Goal: Transaction & Acquisition: Book appointment/travel/reservation

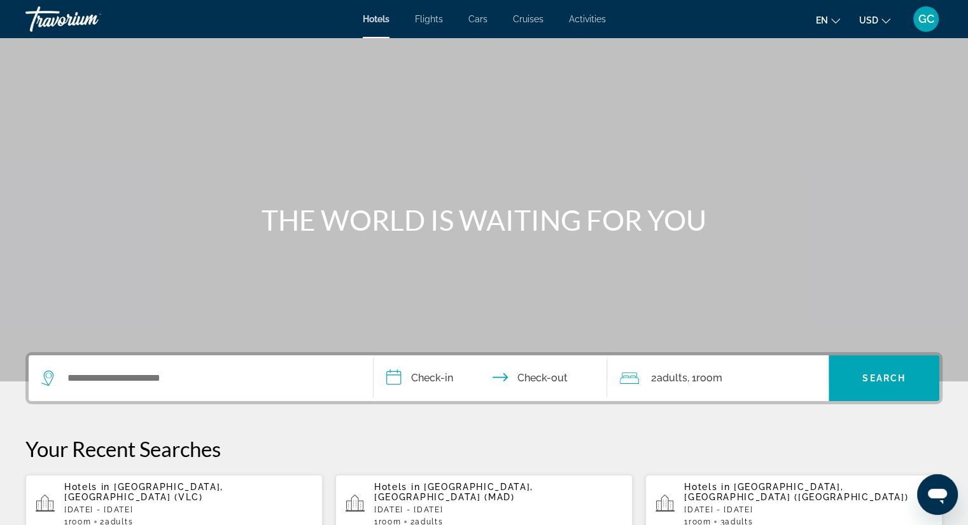
click at [581, 15] on span "Activities" at bounding box center [587, 19] width 37 height 10
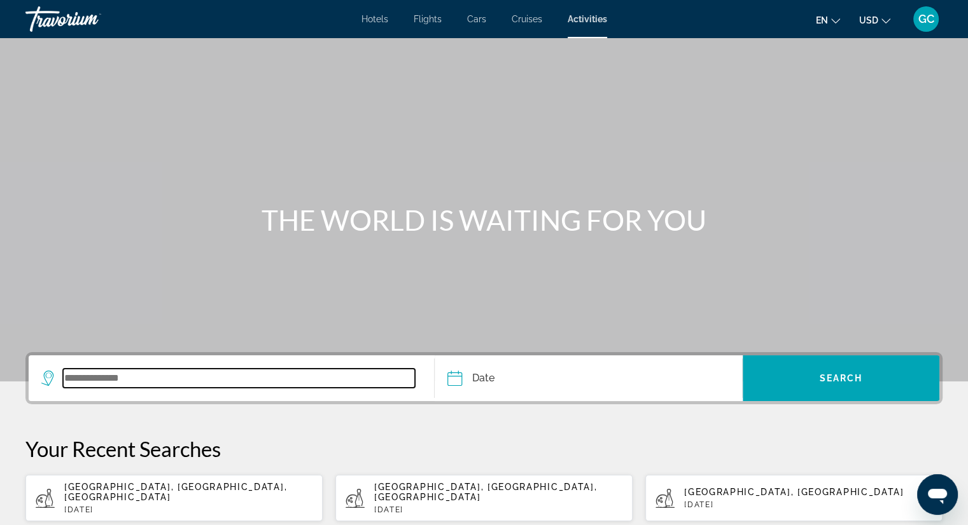
click at [103, 376] on input "Search widget" at bounding box center [239, 378] width 352 height 19
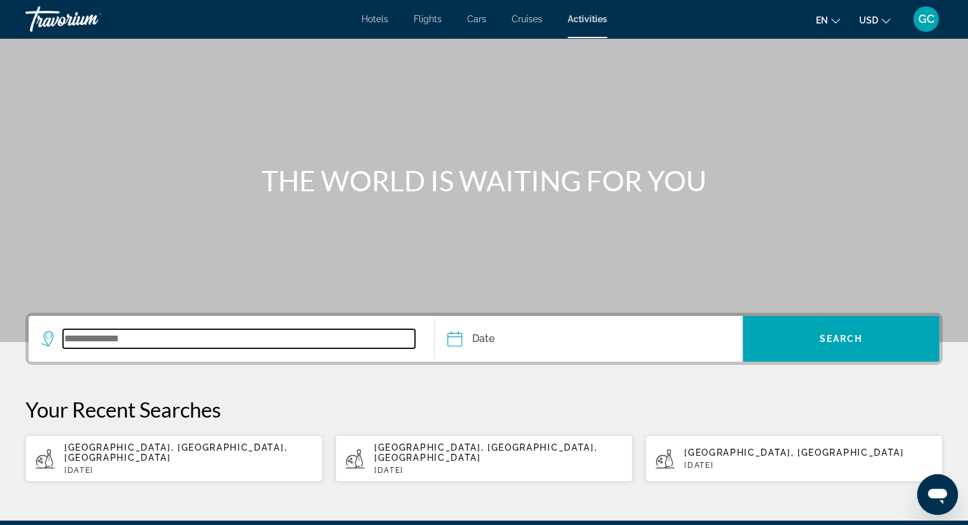
scroll to position [180, 0]
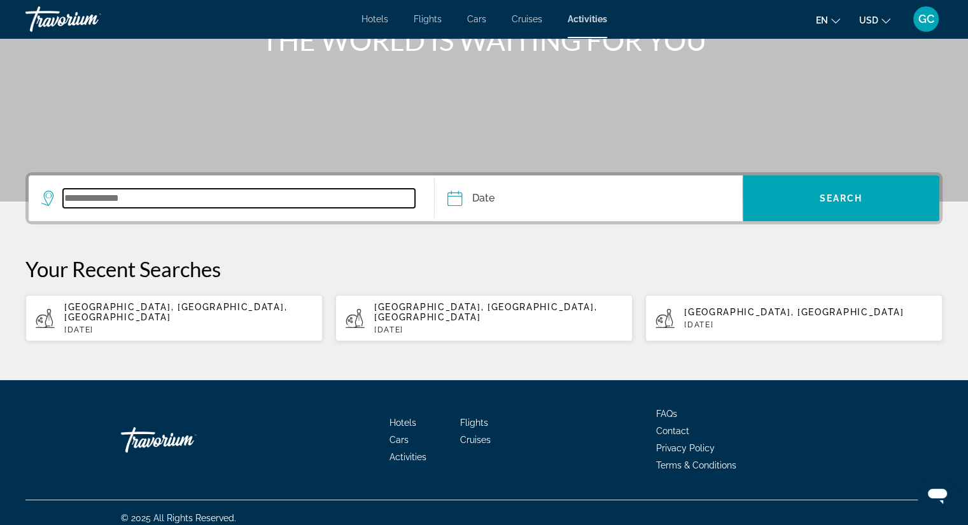
click at [102, 193] on input "Search widget" at bounding box center [239, 198] width 352 height 19
click at [102, 197] on input "Search widget" at bounding box center [239, 198] width 352 height 19
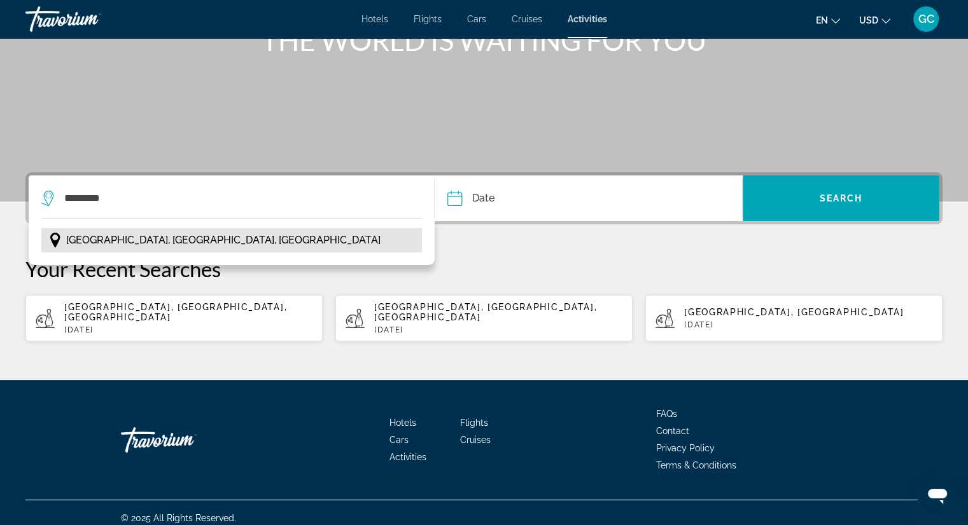
click at [145, 239] on span "[GEOGRAPHIC_DATA], [GEOGRAPHIC_DATA], [GEOGRAPHIC_DATA]" at bounding box center [223, 241] width 314 height 18
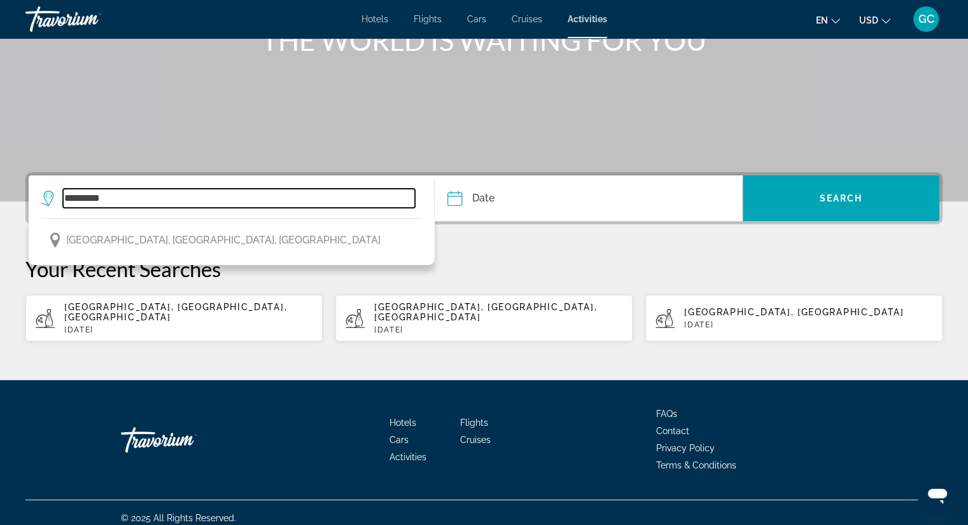
type input "**********"
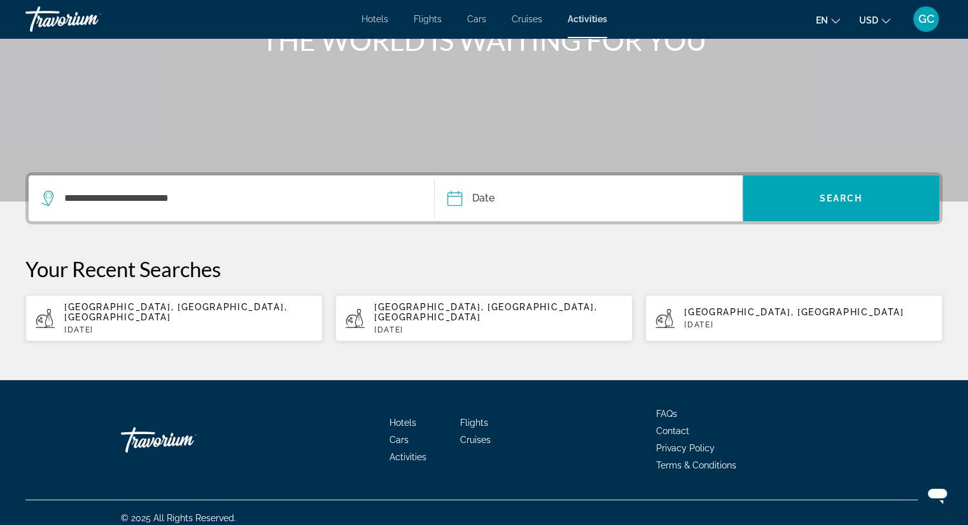
drag, startPoint x: 440, startPoint y: 202, endPoint x: 473, endPoint y: 202, distance: 33.1
click at [447, 202] on div "Date Sep *** *** *** *** *** *** *** *** *** *** *** *** 2025 **** **** **** **…" at bounding box center [589, 199] width 308 height 46
click at [473, 197] on input "Date" at bounding box center [520, 201] width 152 height 50
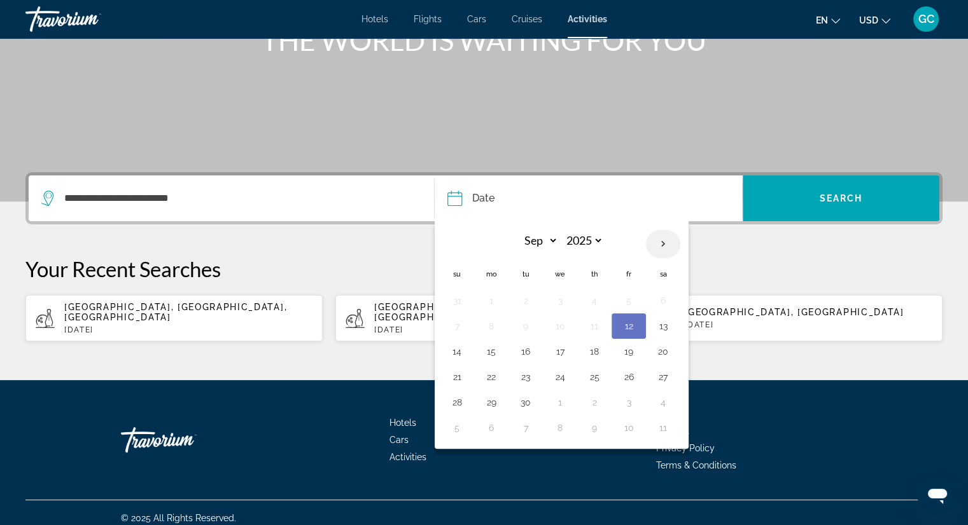
click at [657, 248] on th "Next month" at bounding box center [663, 244] width 34 height 28
select select "*"
click at [630, 371] on button "24" at bounding box center [628, 377] width 20 height 18
type input "**********"
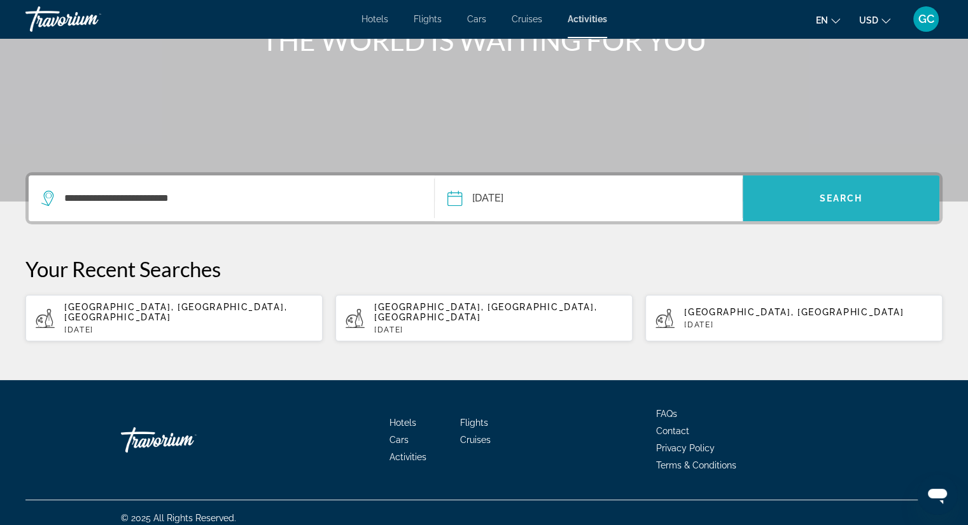
click at [840, 196] on span "Search" at bounding box center [840, 198] width 43 height 10
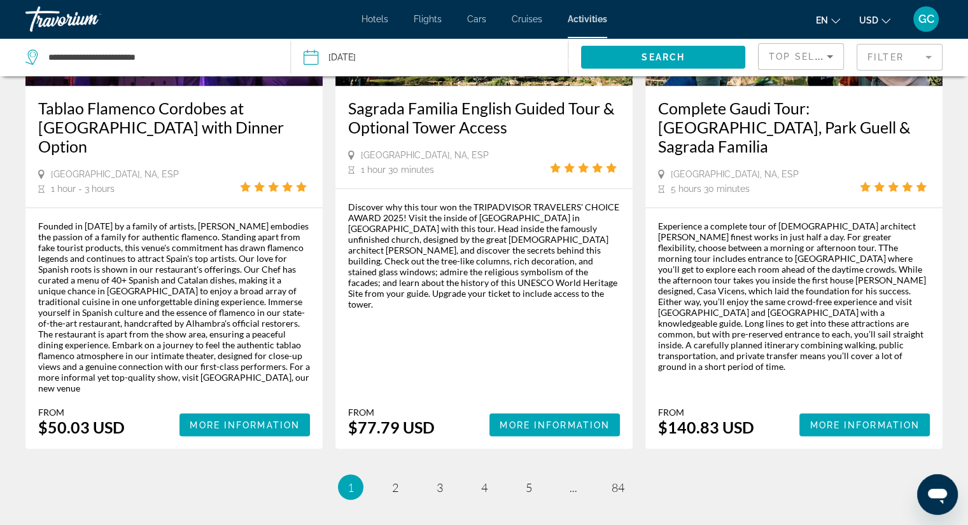
scroll to position [2036, 0]
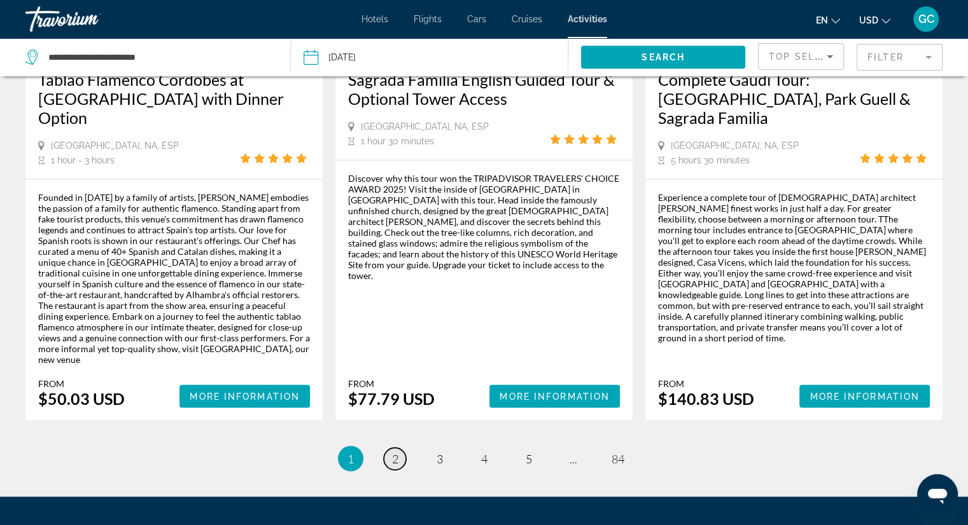
click at [398, 448] on link "page 2" at bounding box center [395, 459] width 22 height 22
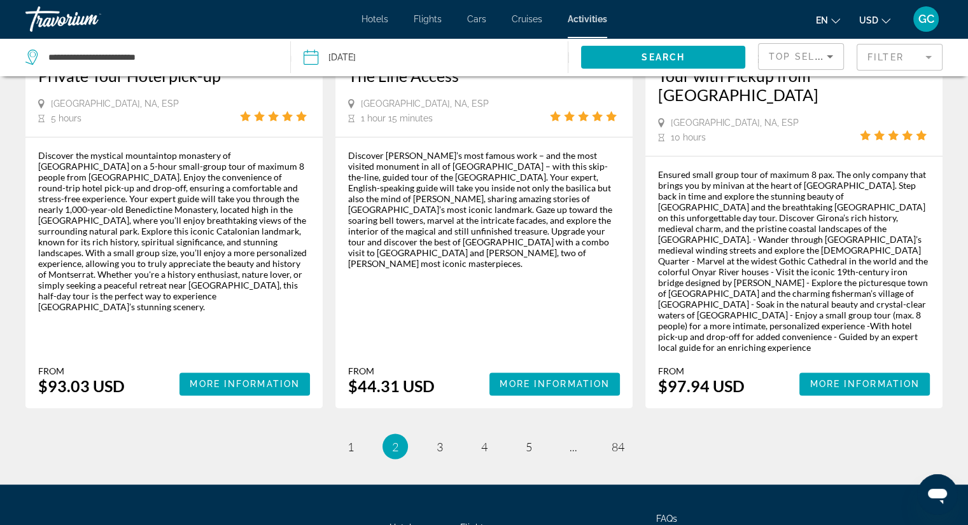
scroll to position [1975, 0]
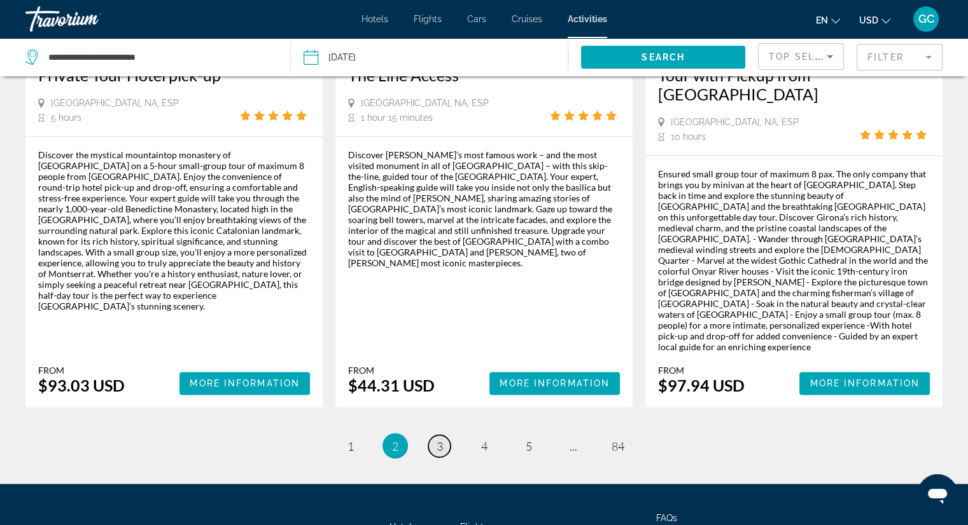
click at [436, 439] on span "3" at bounding box center [439, 446] width 6 height 14
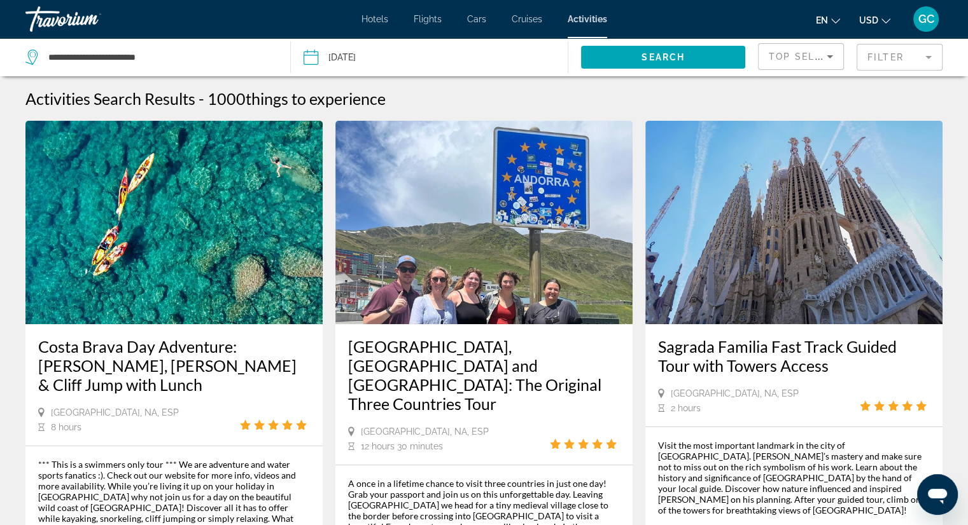
click at [177, 376] on div "Costa Brava Day Adventure: [PERSON_NAME], [PERSON_NAME] & Cliff Jump with Lunch" at bounding box center [174, 372] width 272 height 70
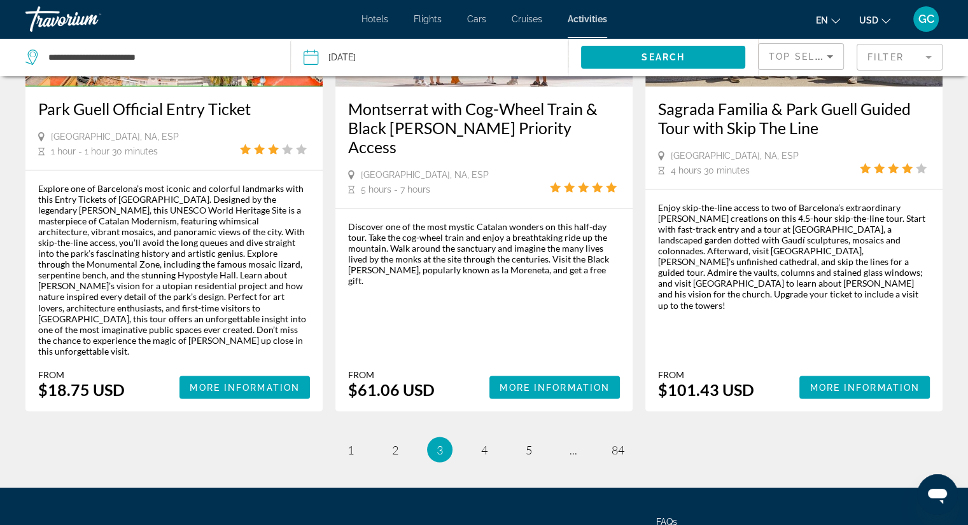
scroll to position [2151, 0]
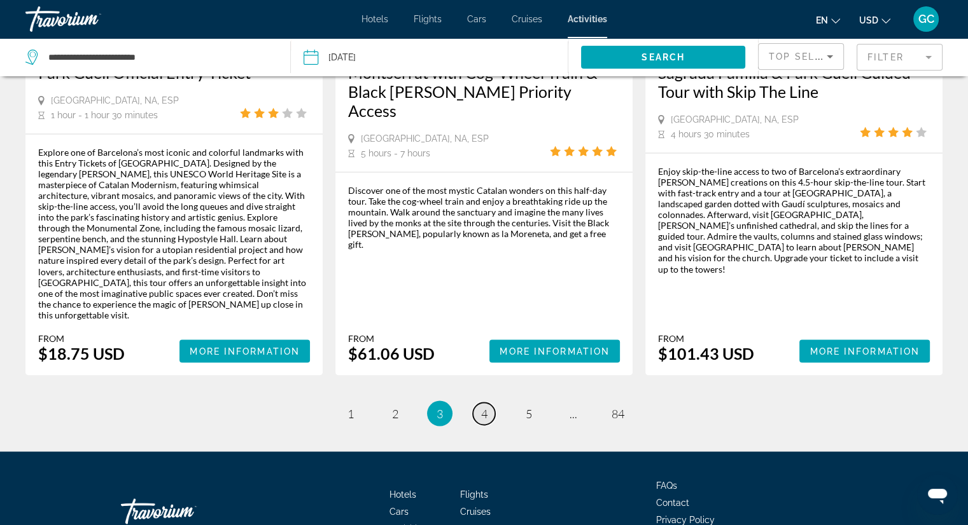
click at [479, 403] on link "page 4" at bounding box center [484, 414] width 22 height 22
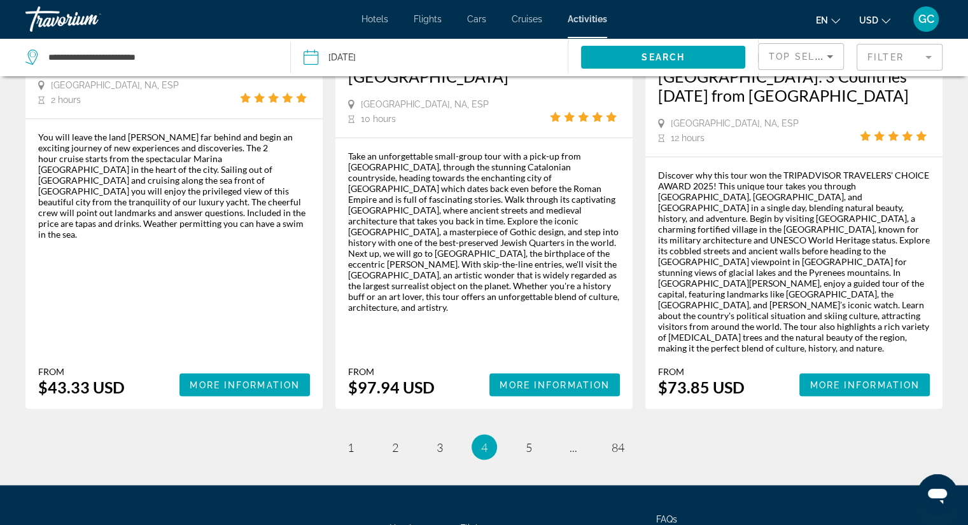
scroll to position [2040, 0]
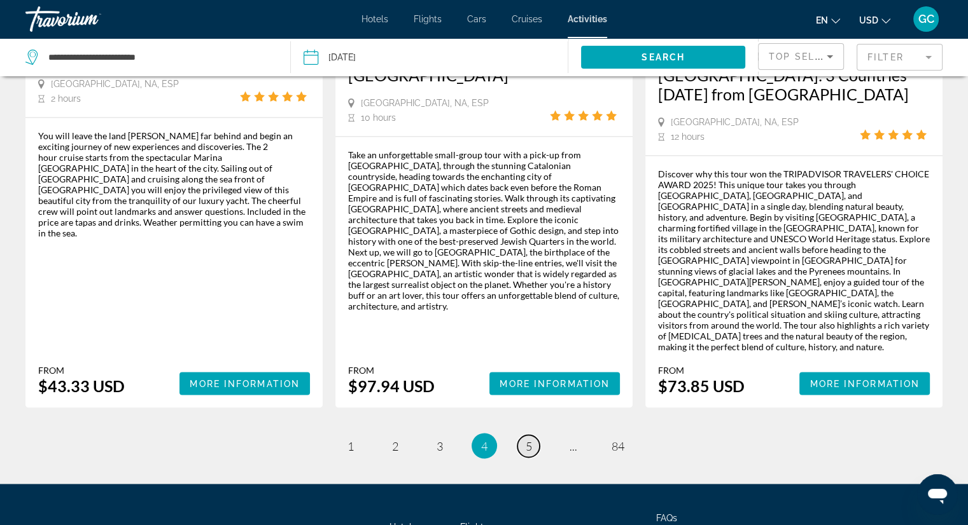
click at [529, 439] on span "5" at bounding box center [528, 446] width 6 height 14
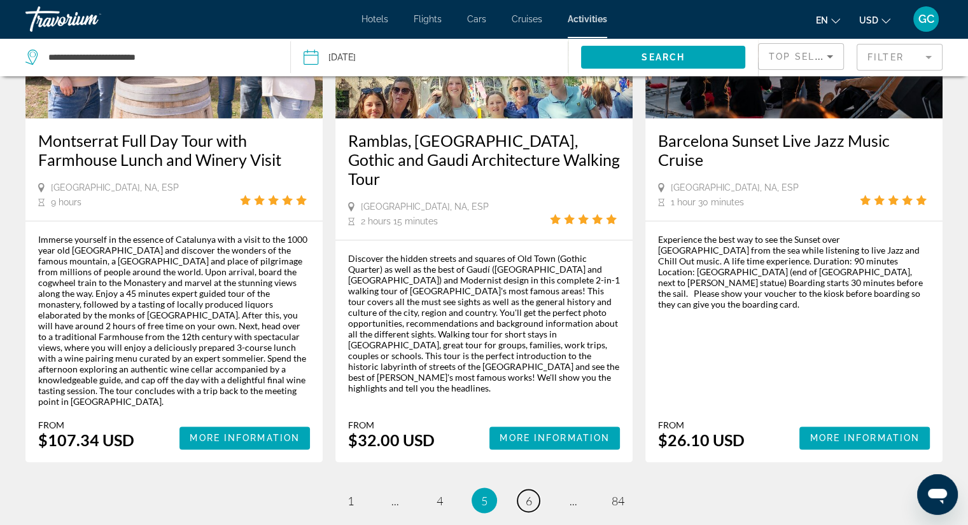
scroll to position [1972, 0]
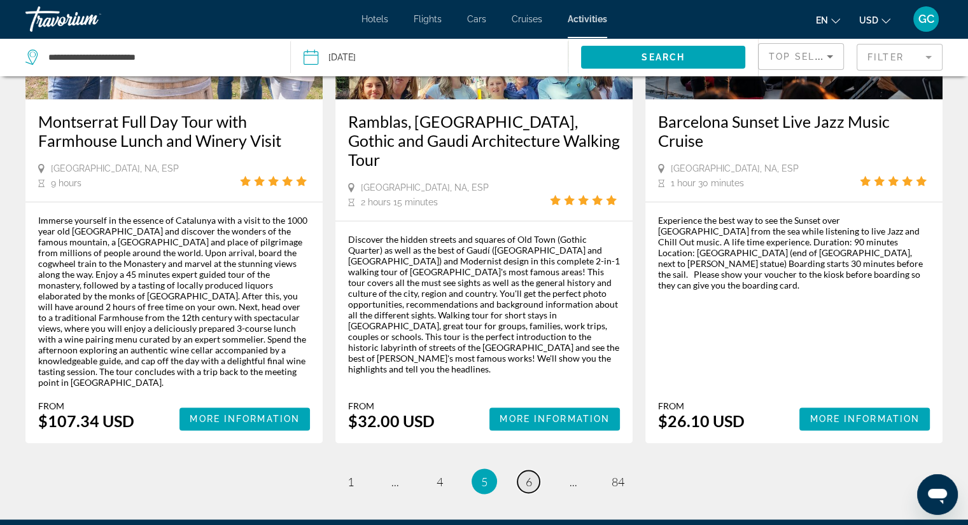
click at [528, 475] on span "6" at bounding box center [528, 482] width 6 height 14
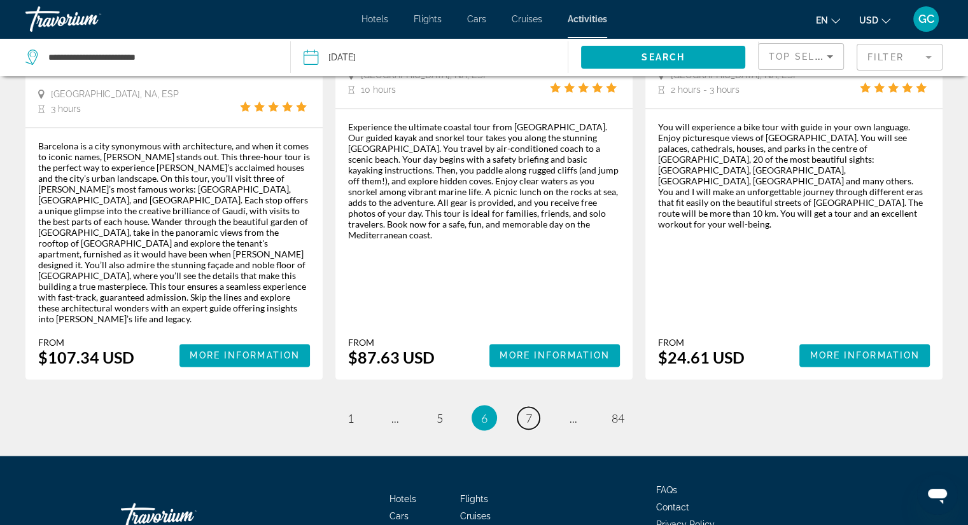
scroll to position [2019, 0]
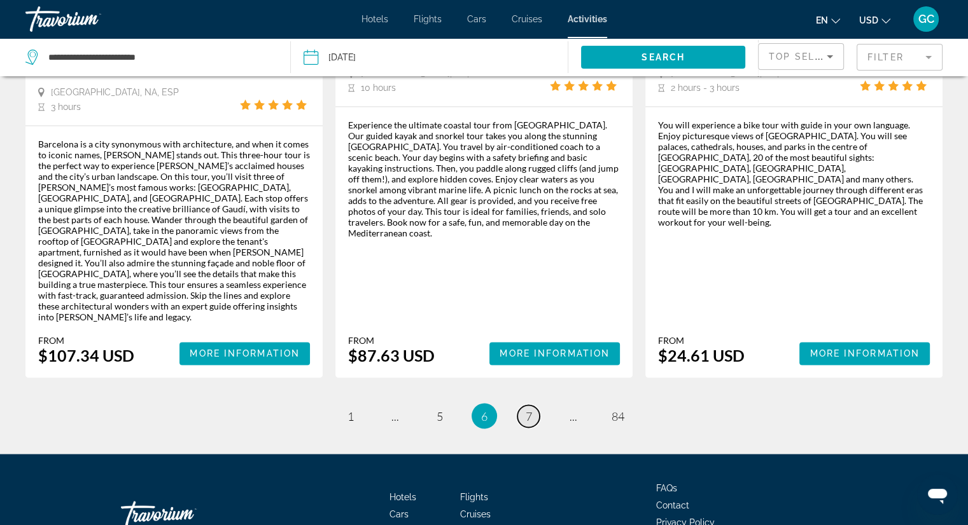
click at [527, 409] on span "7" at bounding box center [528, 416] width 6 height 14
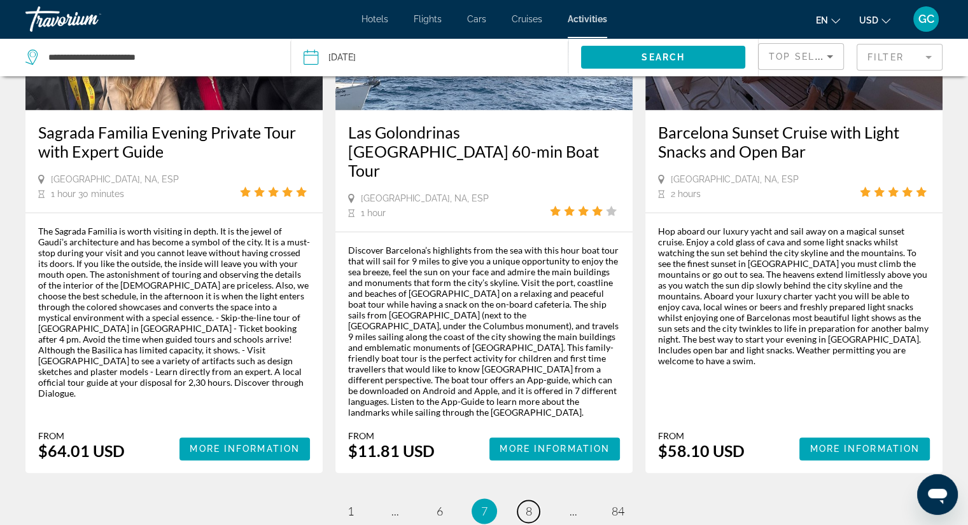
scroll to position [1932, 0]
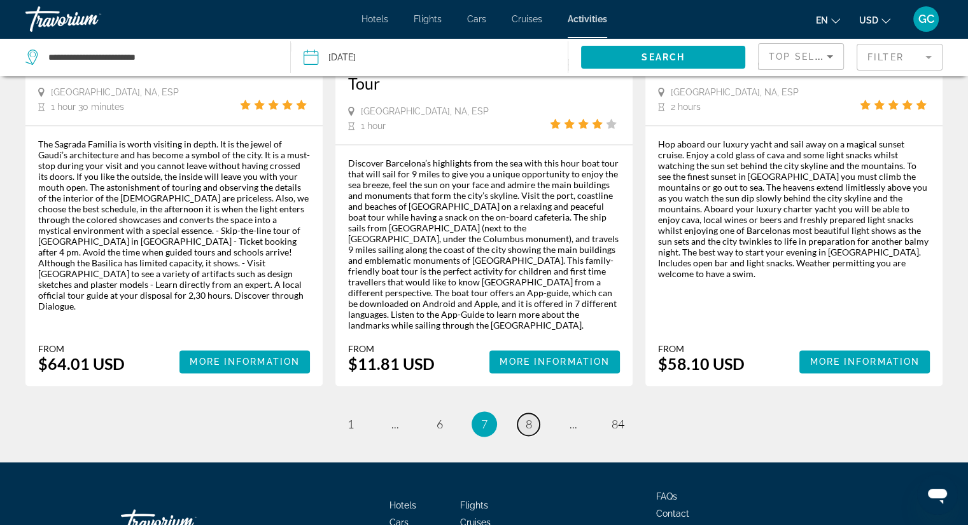
click at [529, 417] on span "8" at bounding box center [528, 424] width 6 height 14
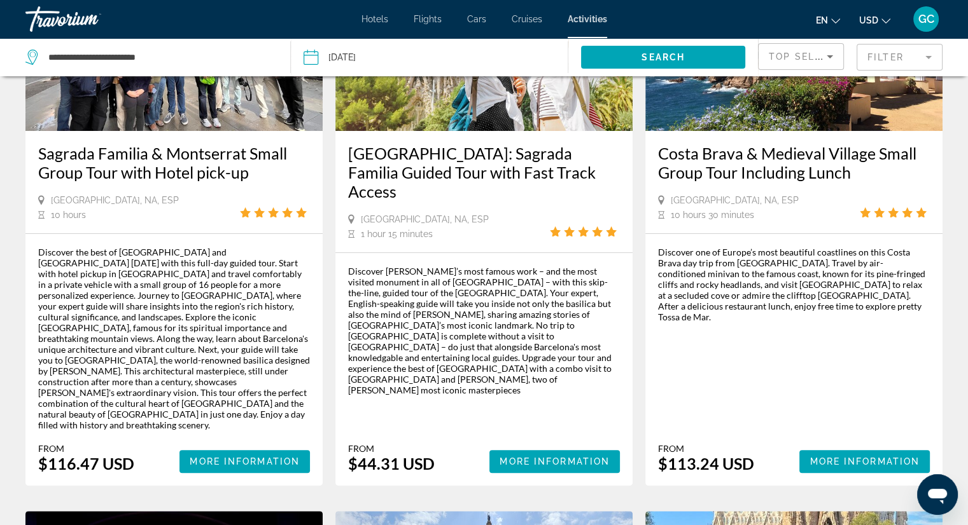
scroll to position [191, 0]
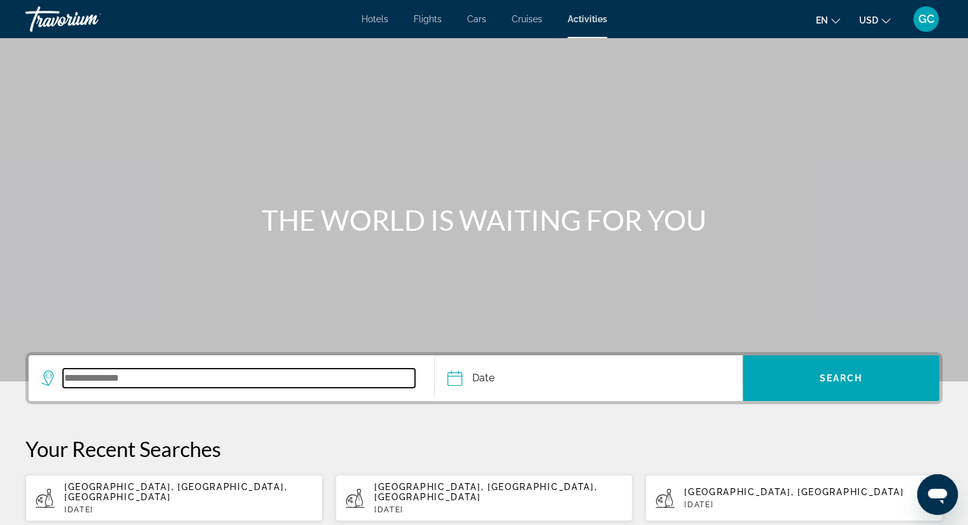
click at [144, 380] on input "Search widget" at bounding box center [239, 378] width 352 height 19
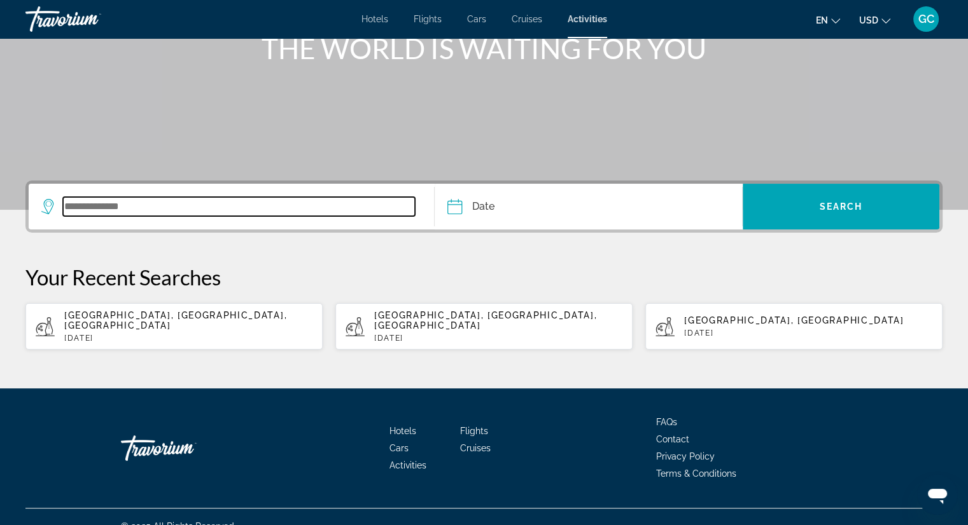
scroll to position [180, 0]
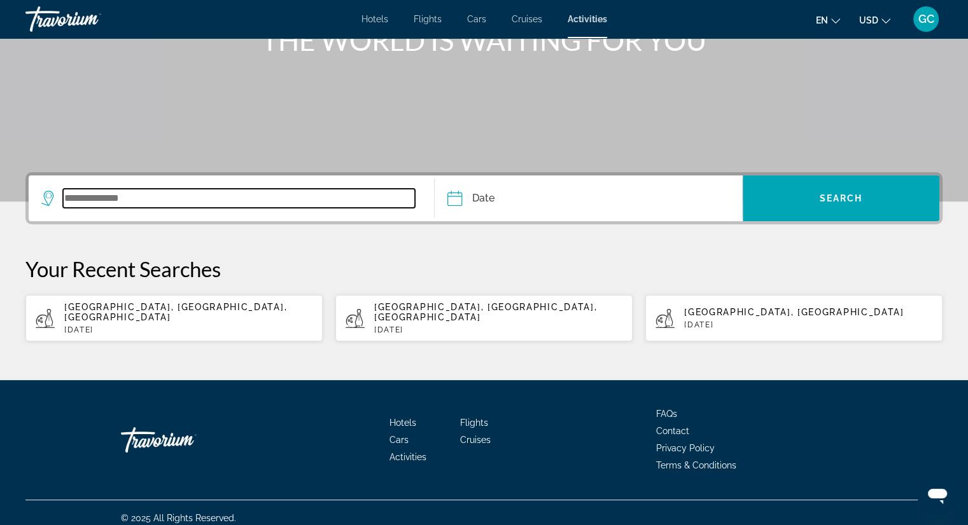
click at [127, 195] on input "Search widget" at bounding box center [239, 198] width 352 height 19
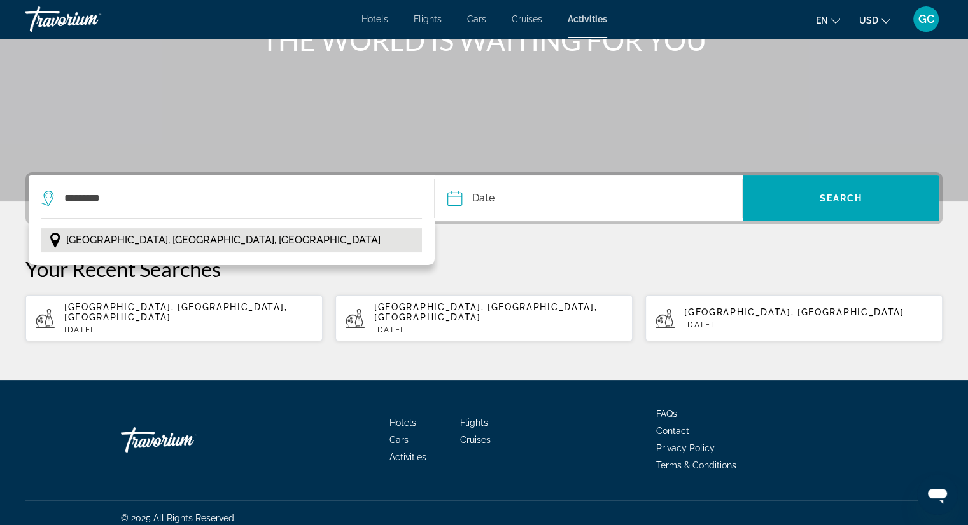
click at [122, 241] on span "[GEOGRAPHIC_DATA], [GEOGRAPHIC_DATA], [GEOGRAPHIC_DATA]" at bounding box center [223, 241] width 314 height 18
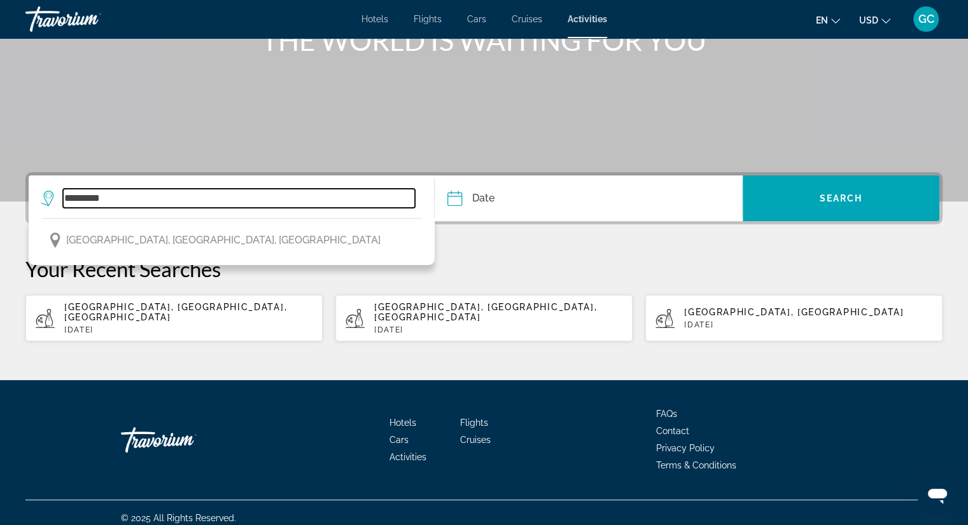
type input "**********"
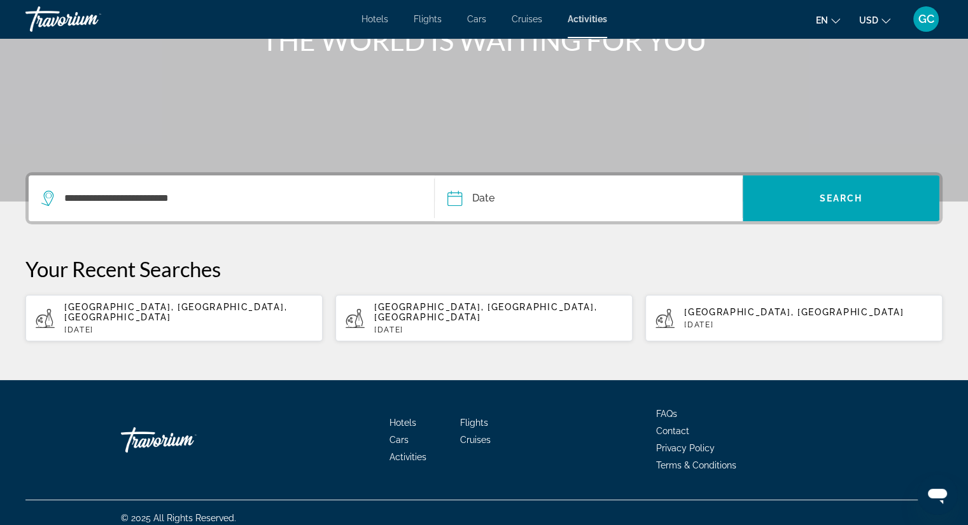
click at [499, 194] on input "Date" at bounding box center [520, 201] width 152 height 50
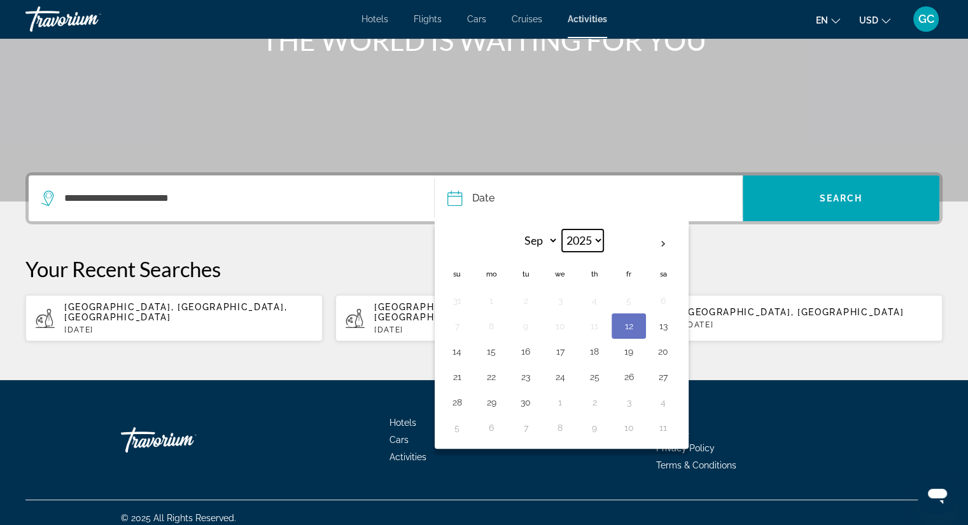
click at [595, 242] on select "**** **** **** **** **** ****" at bounding box center [582, 241] width 41 height 22
click at [539, 244] on select "*** *** *** *** *** *** *** *** *** *** *** ***" at bounding box center [537, 241] width 41 height 22
select select "*"
click at [517, 230] on select "*** *** *** *** *** *** *** *** *** *** *** ***" at bounding box center [537, 241] width 41 height 22
click at [630, 377] on button "24" at bounding box center [628, 377] width 20 height 18
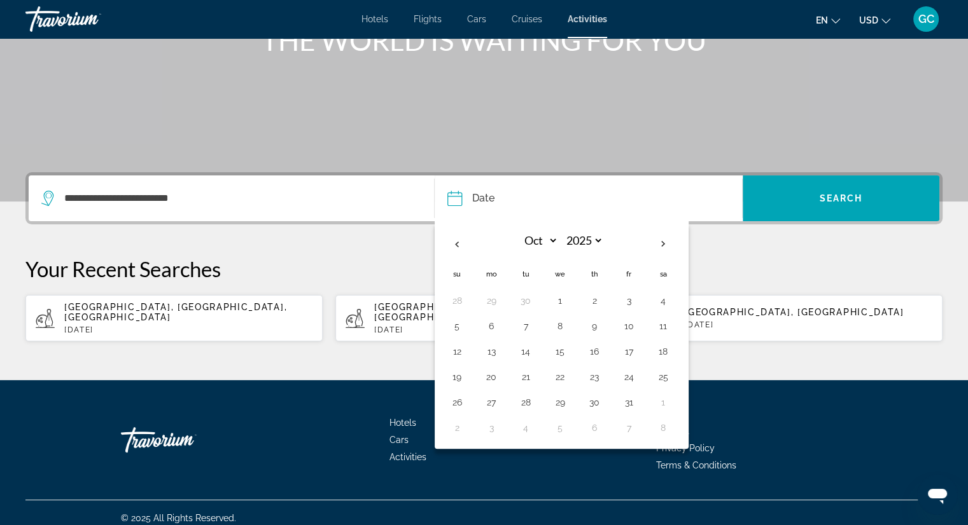
type input "**********"
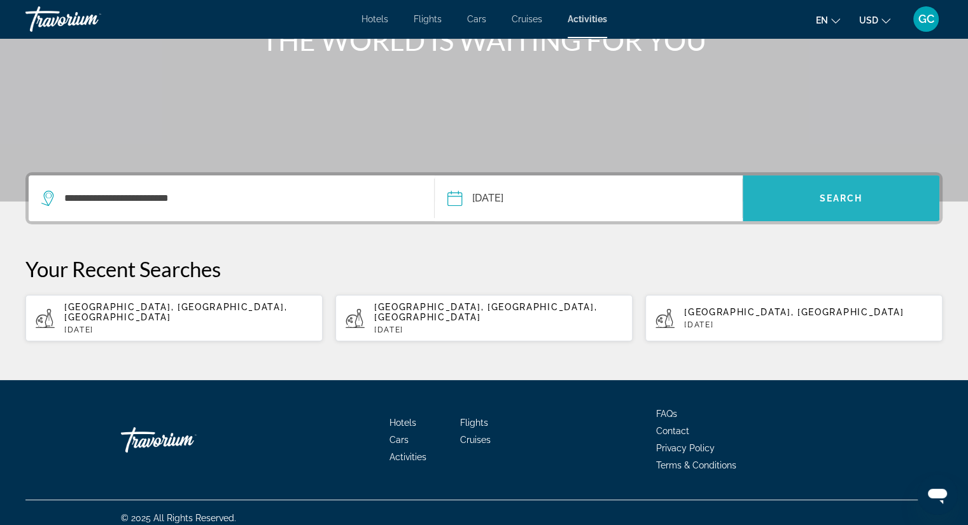
click at [845, 196] on span "Search" at bounding box center [840, 198] width 43 height 10
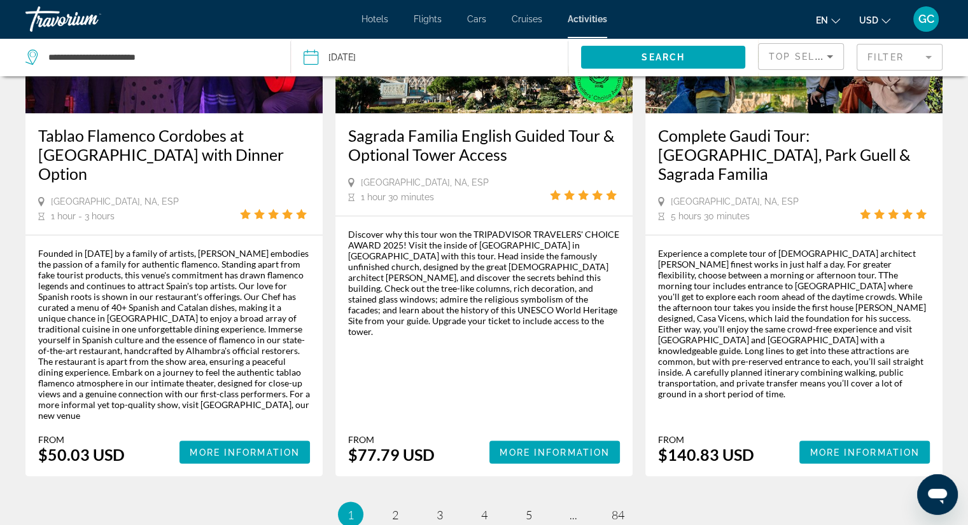
scroll to position [2051, 0]
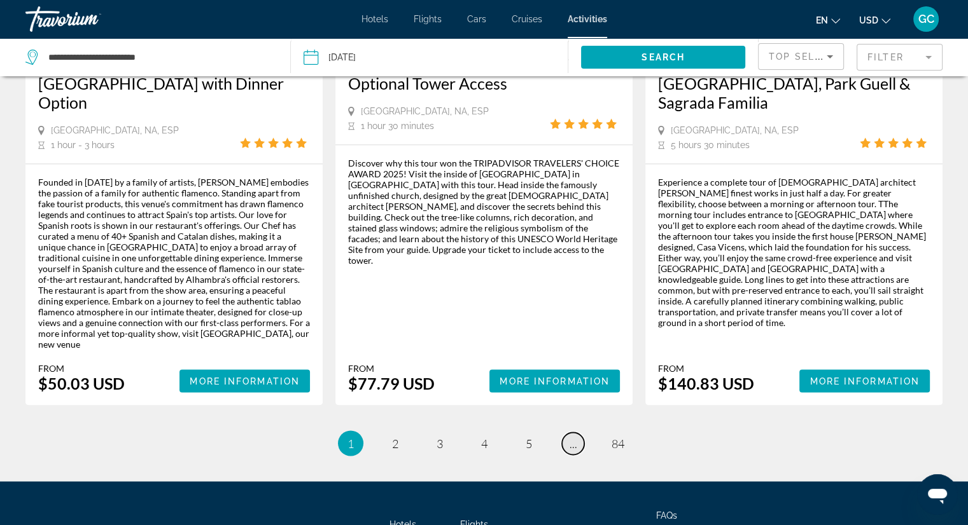
click at [567, 433] on link "page ..." at bounding box center [573, 444] width 22 height 22
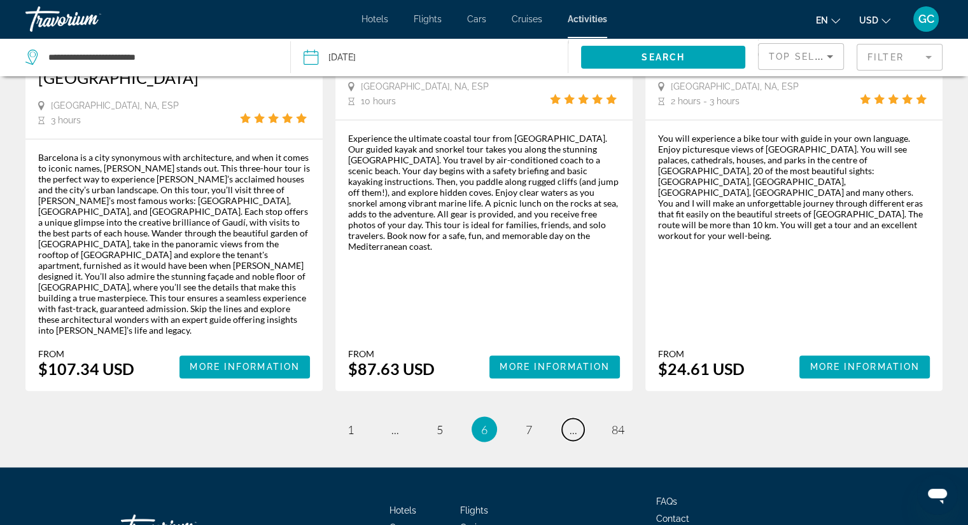
scroll to position [2019, 0]
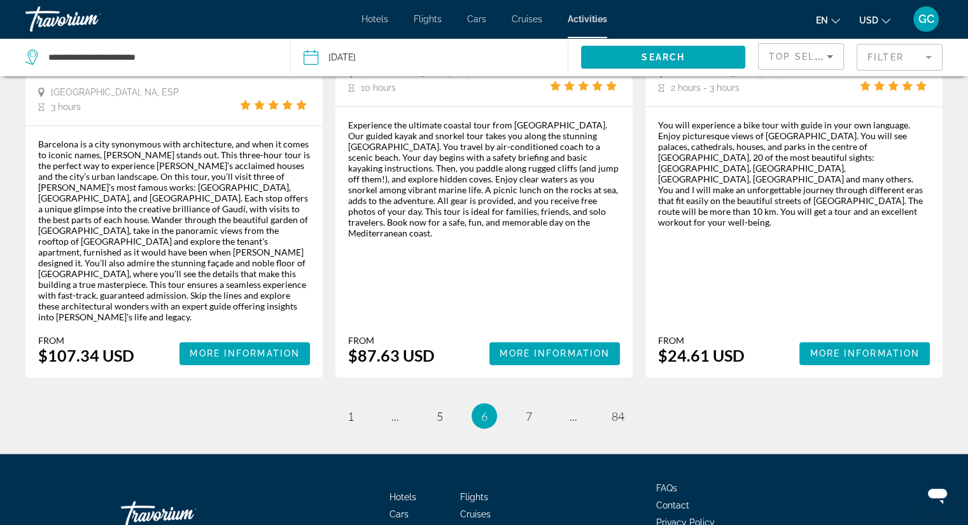
drag, startPoint x: 543, startPoint y: 344, endPoint x: 599, endPoint y: 511, distance: 176.4
click at [527, 409] on span "7" at bounding box center [528, 416] width 6 height 14
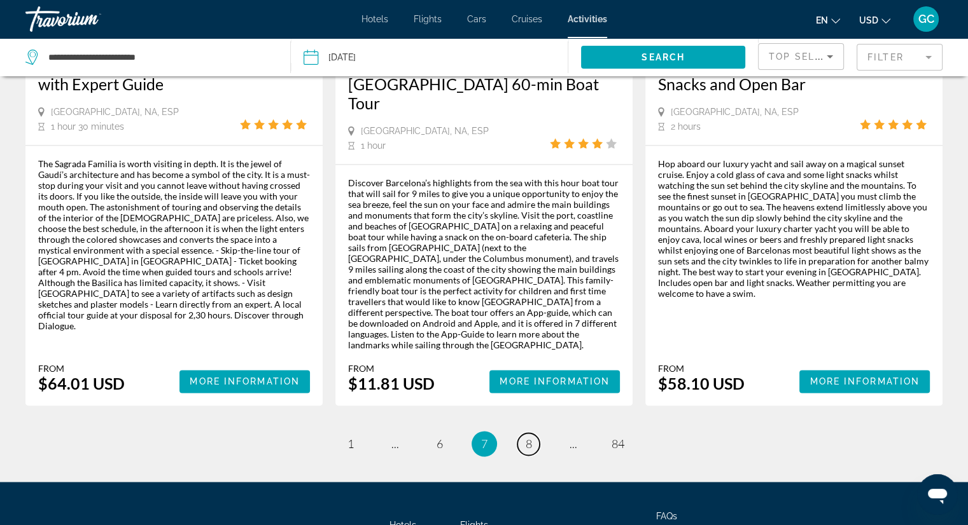
scroll to position [1932, 0]
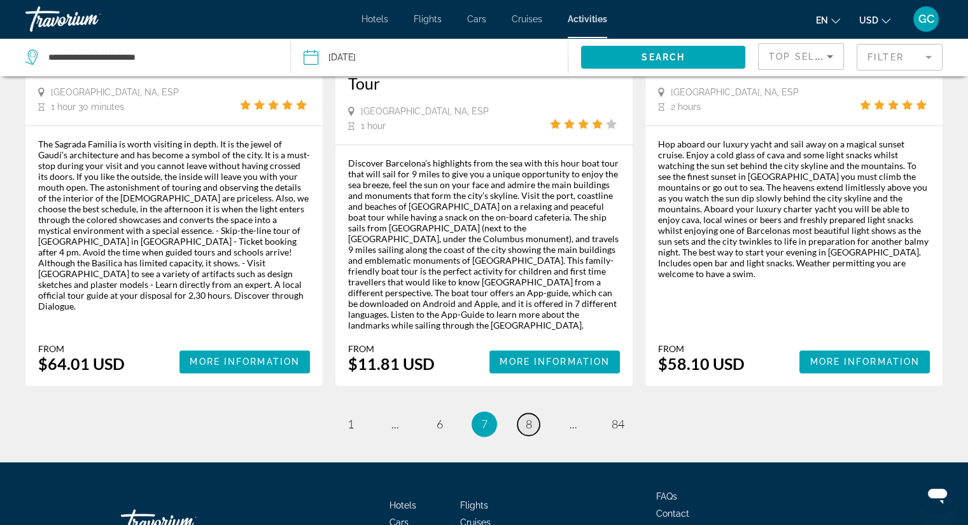
click at [526, 417] on span "8" at bounding box center [528, 424] width 6 height 14
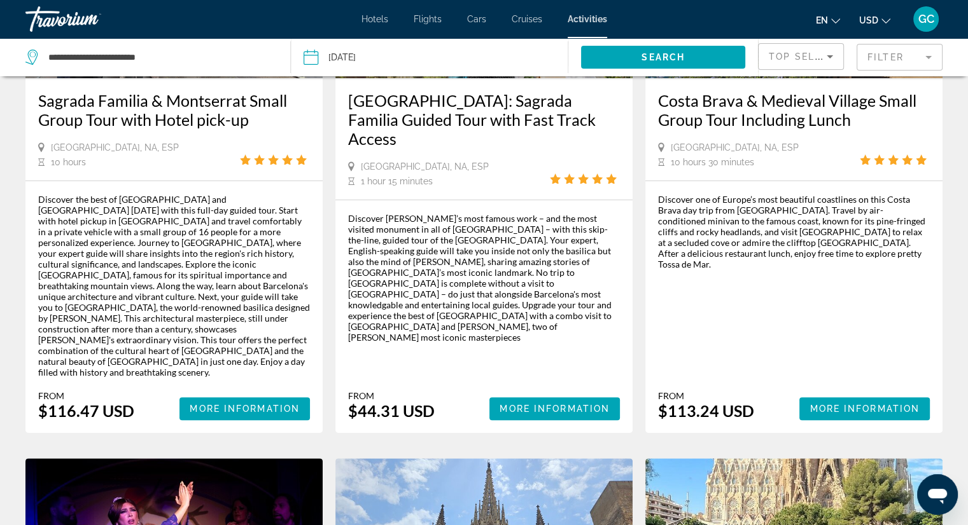
scroll to position [254, 0]
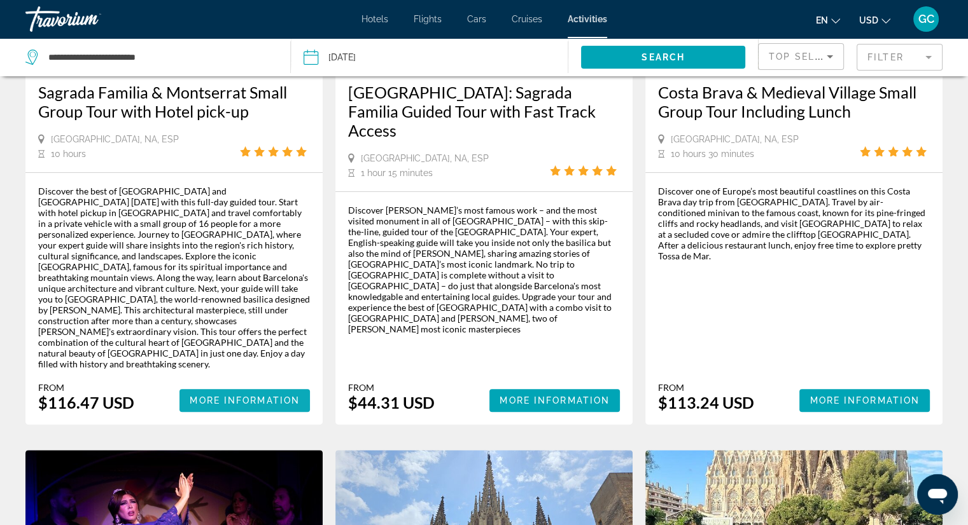
click at [236, 396] on span "More Information" at bounding box center [245, 401] width 110 height 10
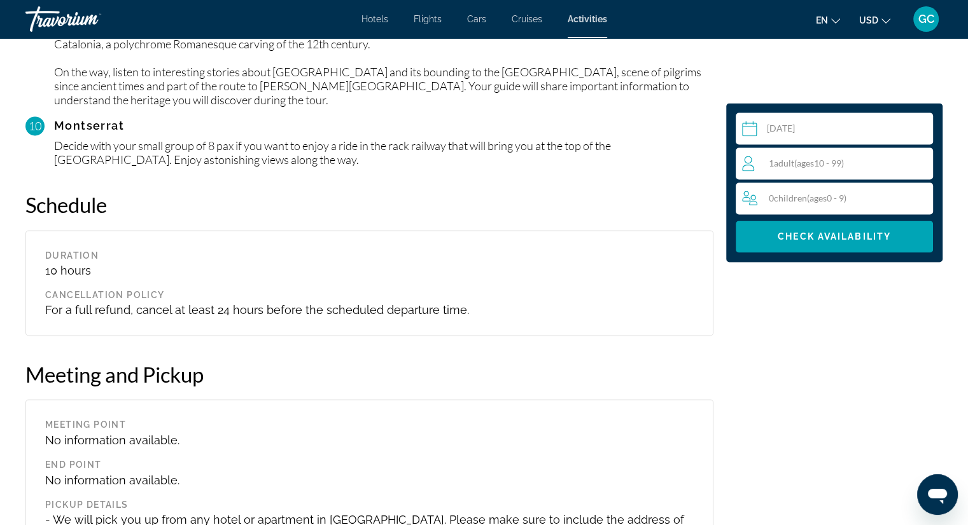
scroll to position [2227, 0]
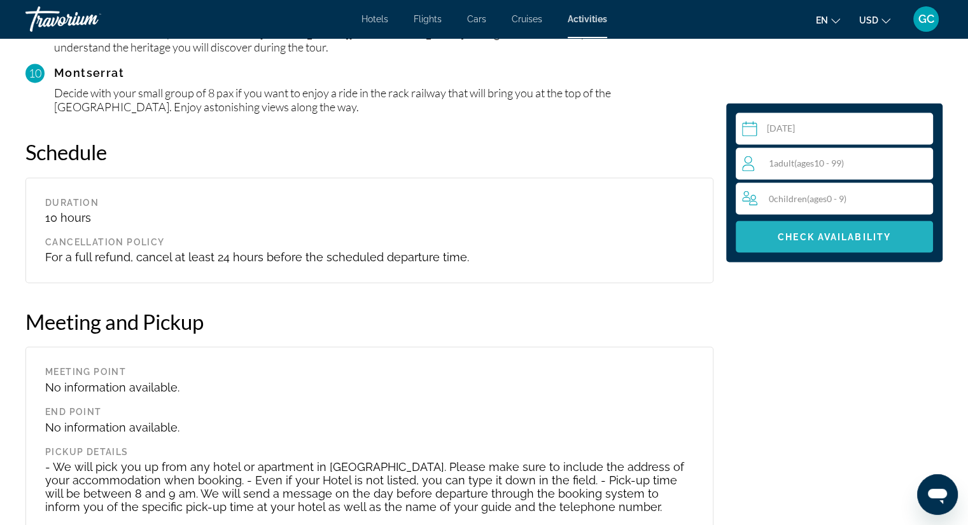
click at [810, 241] on span "Check Availability" at bounding box center [833, 237] width 113 height 10
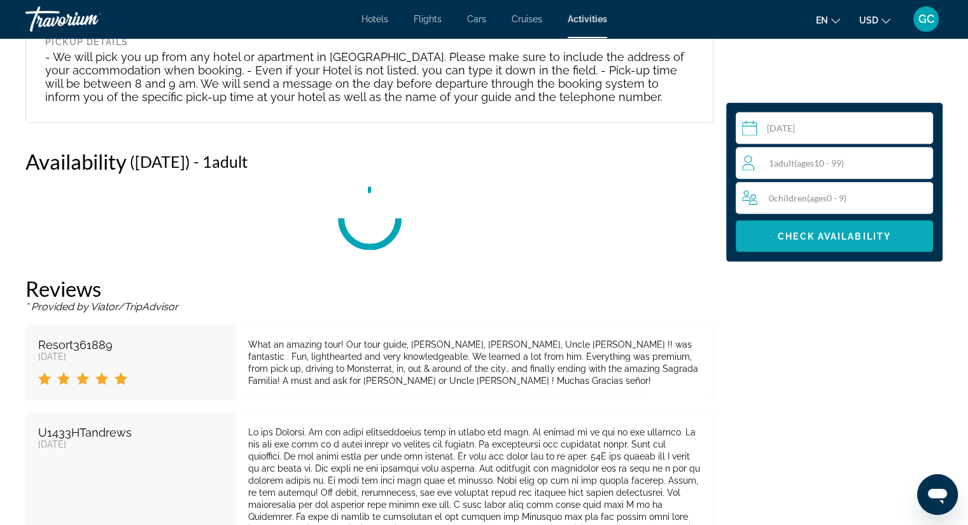
scroll to position [2652, 0]
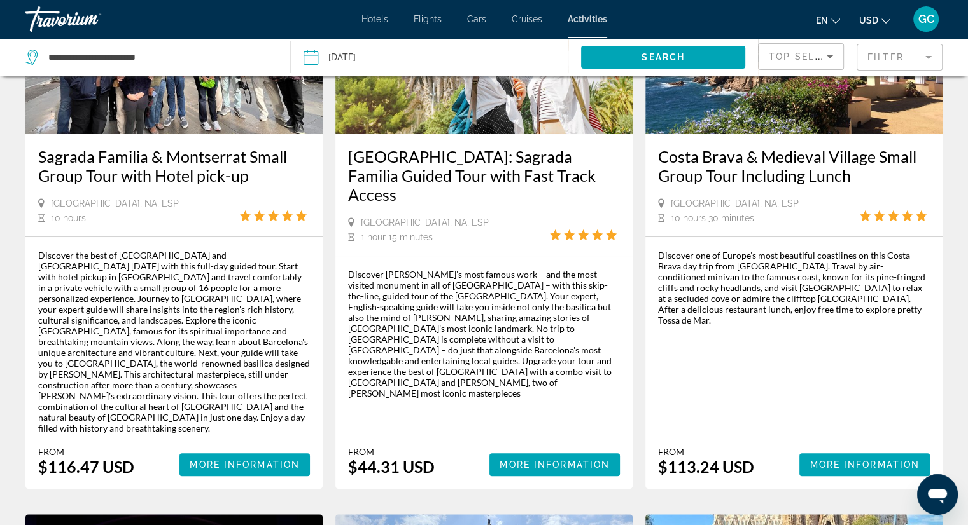
scroll to position [191, 0]
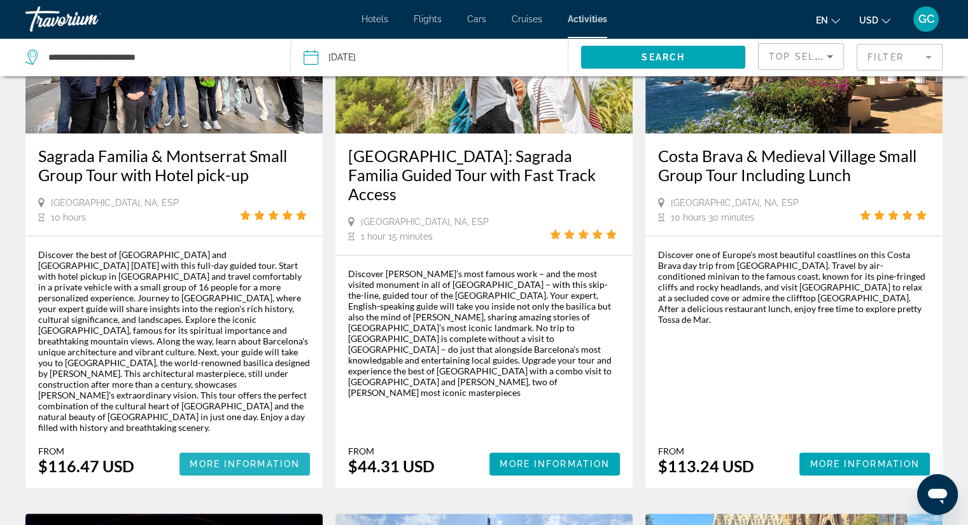
click at [246, 459] on span "More Information" at bounding box center [245, 464] width 110 height 10
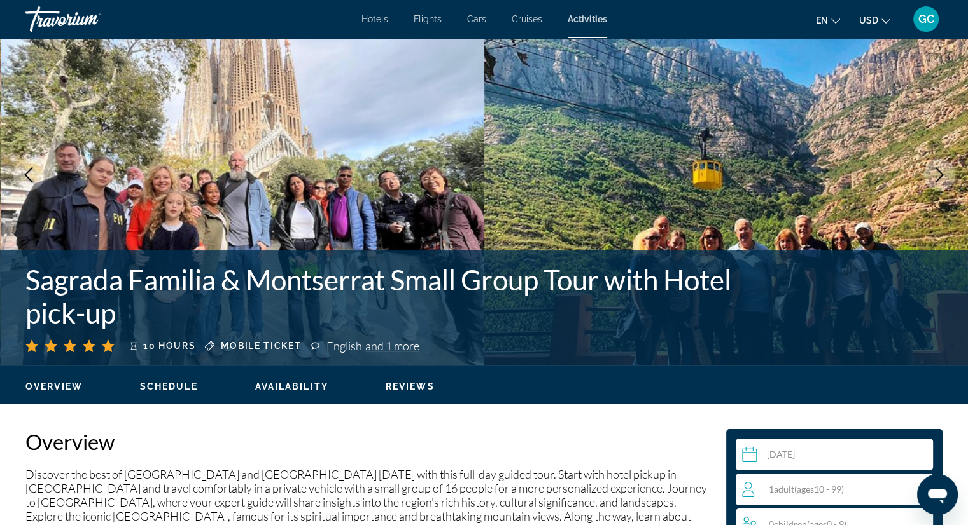
scroll to position [191, 0]
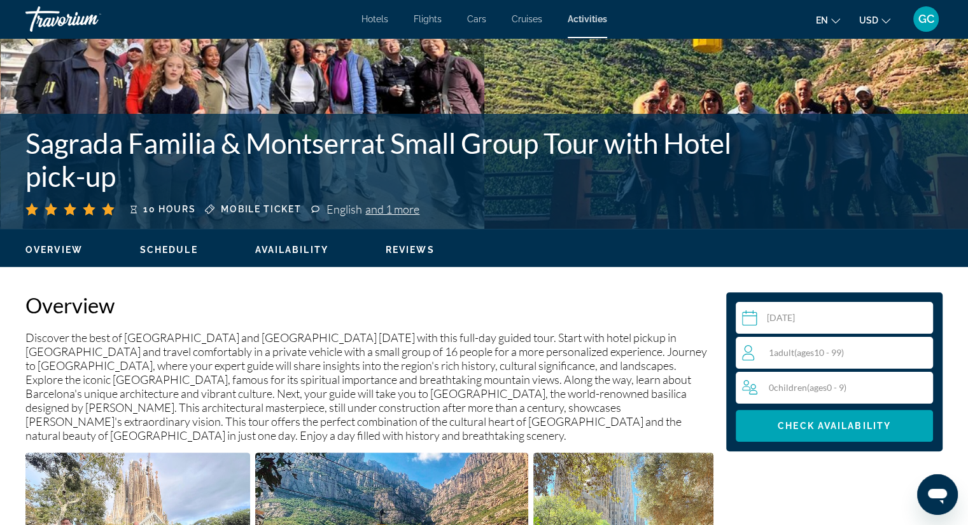
click at [854, 352] on div "1 Adult Adults ( ages [DEMOGRAPHIC_DATA])" at bounding box center [837, 352] width 190 height 15
click at [919, 351] on icon "Increment adults" at bounding box center [919, 352] width 11 height 15
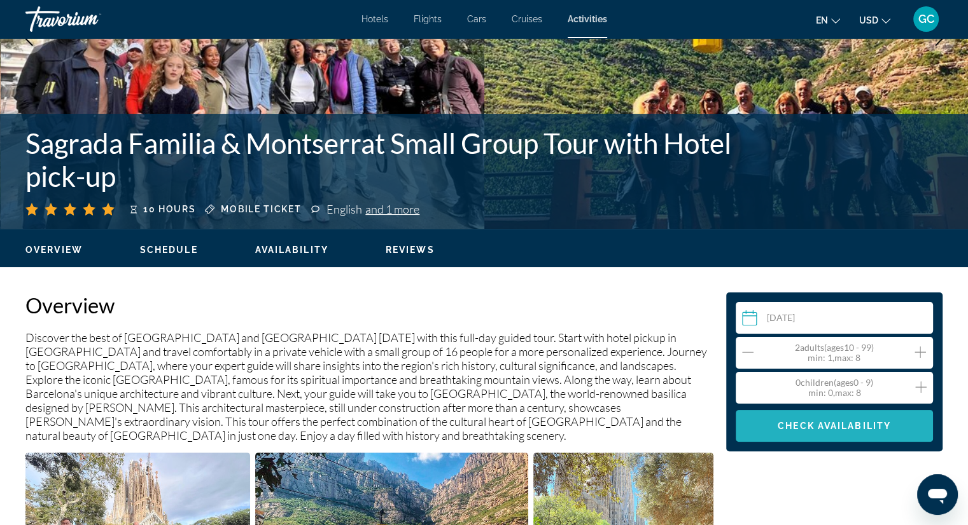
drag, startPoint x: 850, startPoint y: 424, endPoint x: 847, endPoint y: 433, distance: 8.9
click at [847, 433] on button "Check Availability" at bounding box center [833, 426] width 197 height 32
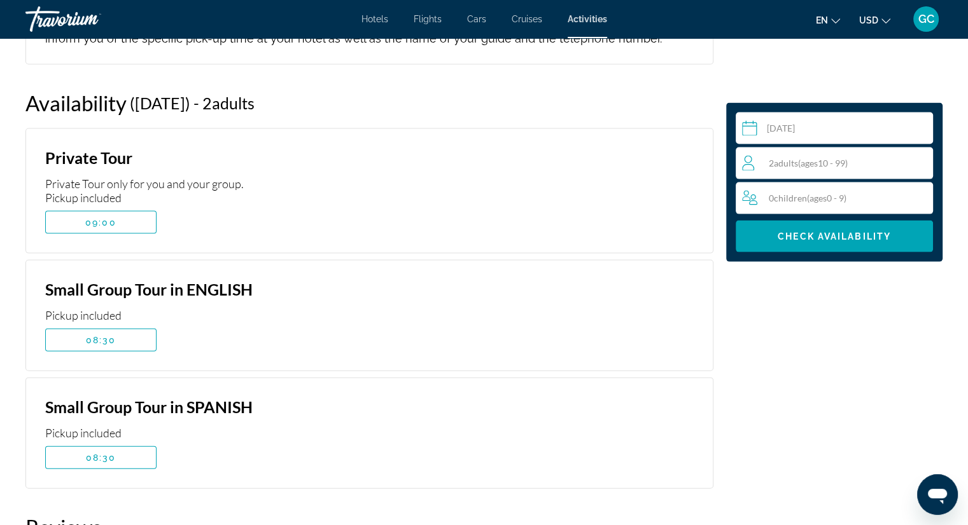
scroll to position [2716, 0]
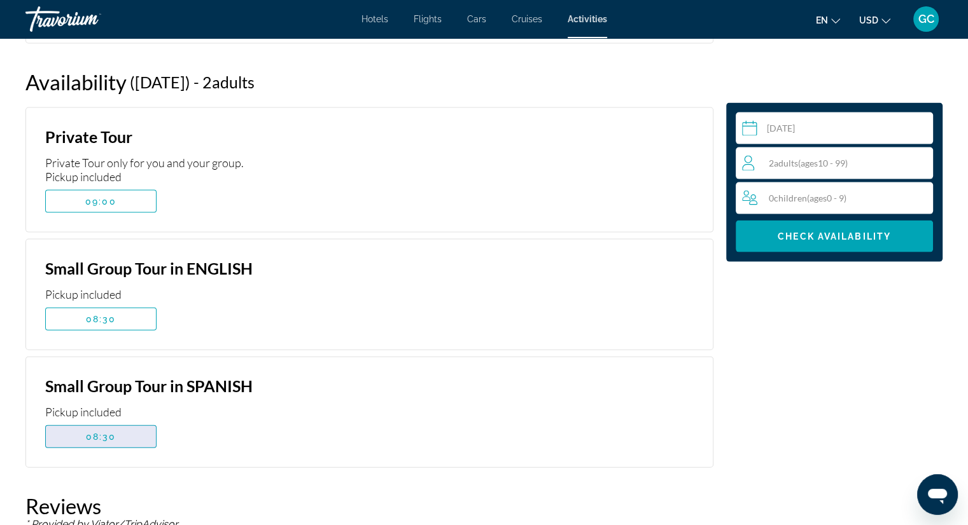
click at [97, 432] on span "08:30" at bounding box center [101, 437] width 31 height 10
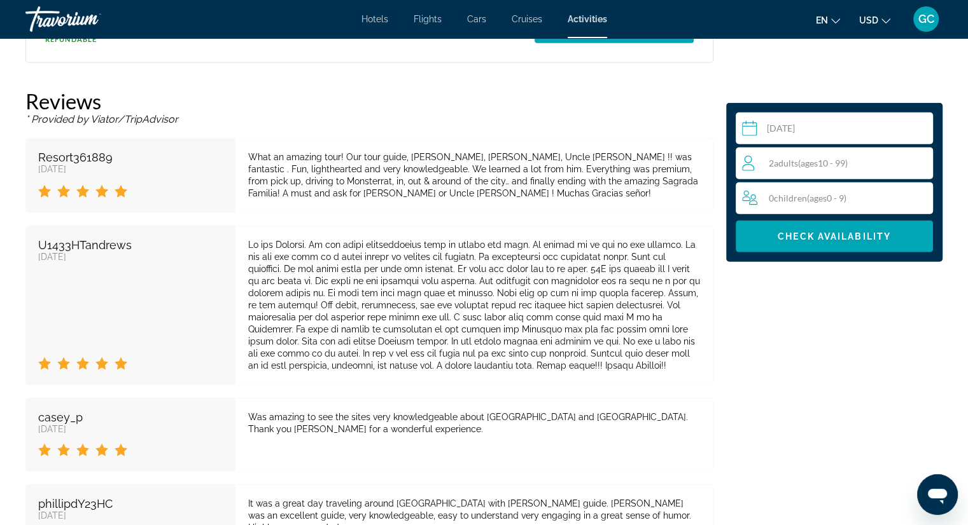
scroll to position [3164, 0]
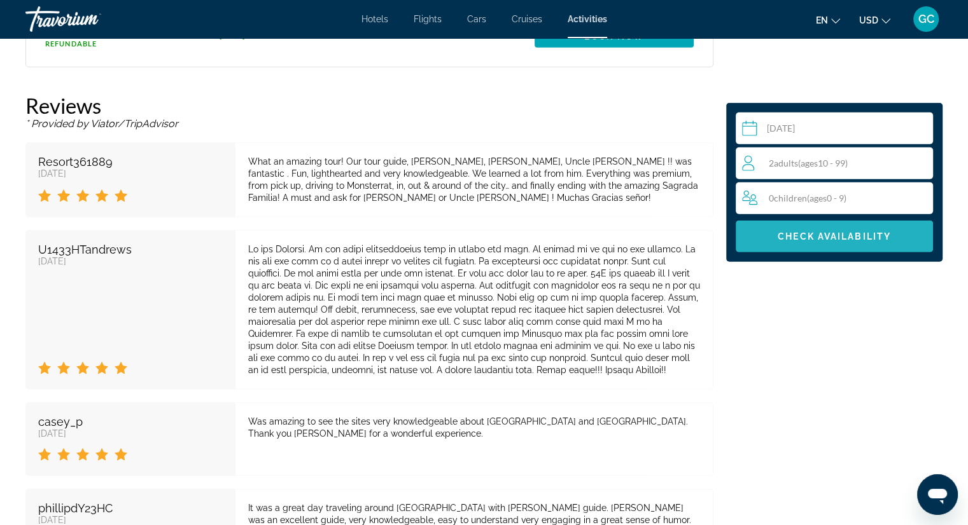
click at [856, 233] on span "Check Availability" at bounding box center [833, 237] width 113 height 10
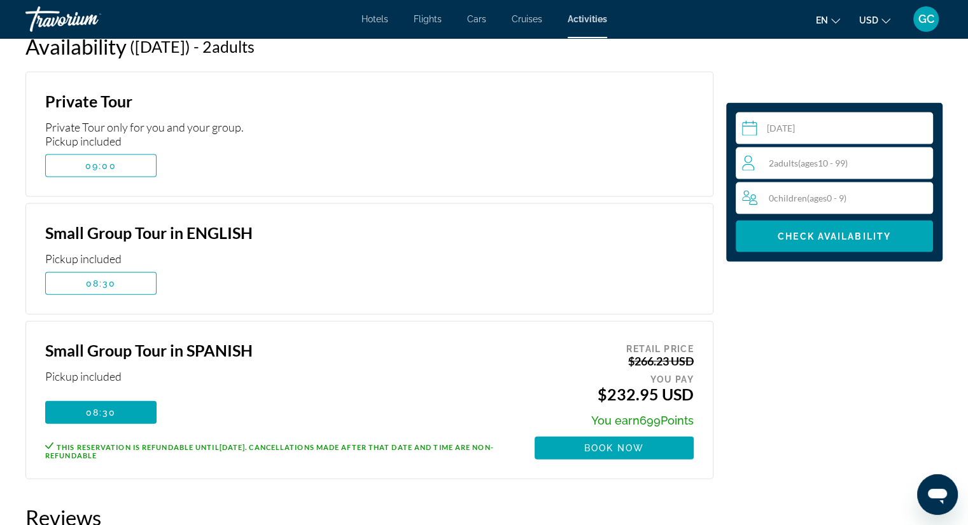
scroll to position [2779, 0]
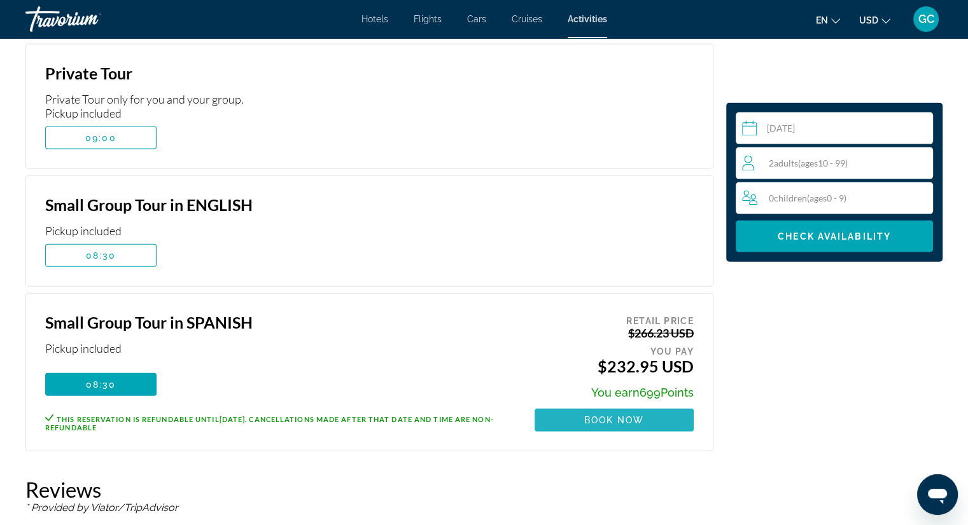
click at [594, 415] on span "Book now" at bounding box center [614, 420] width 60 height 10
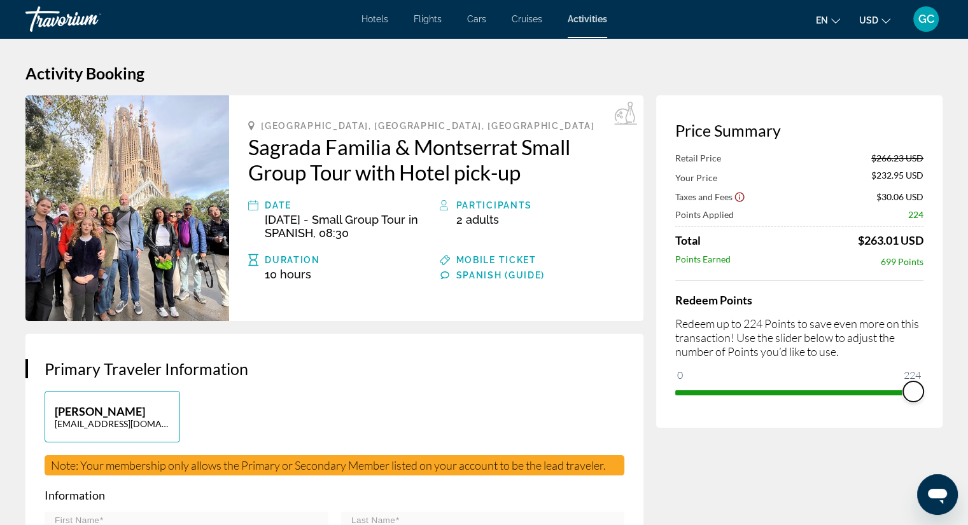
drag, startPoint x: 680, startPoint y: 377, endPoint x: 958, endPoint y: 368, distance: 278.2
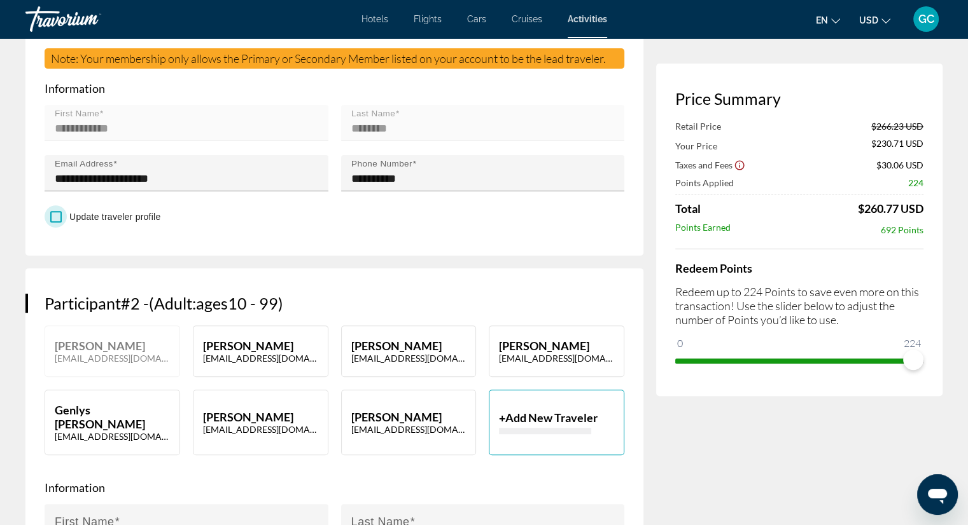
scroll to position [445, 0]
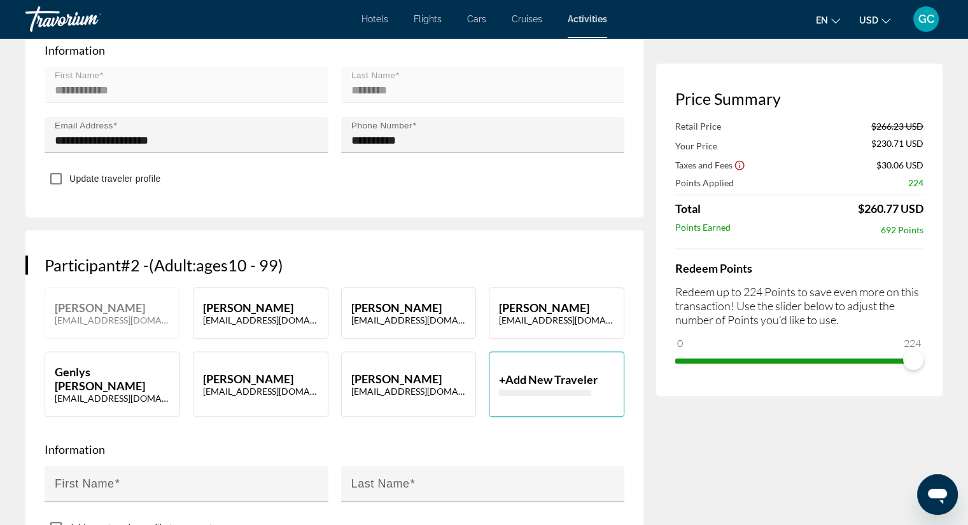
click at [228, 315] on p "[PERSON_NAME]" at bounding box center [260, 308] width 115 height 14
type input "**********"
type input "********"
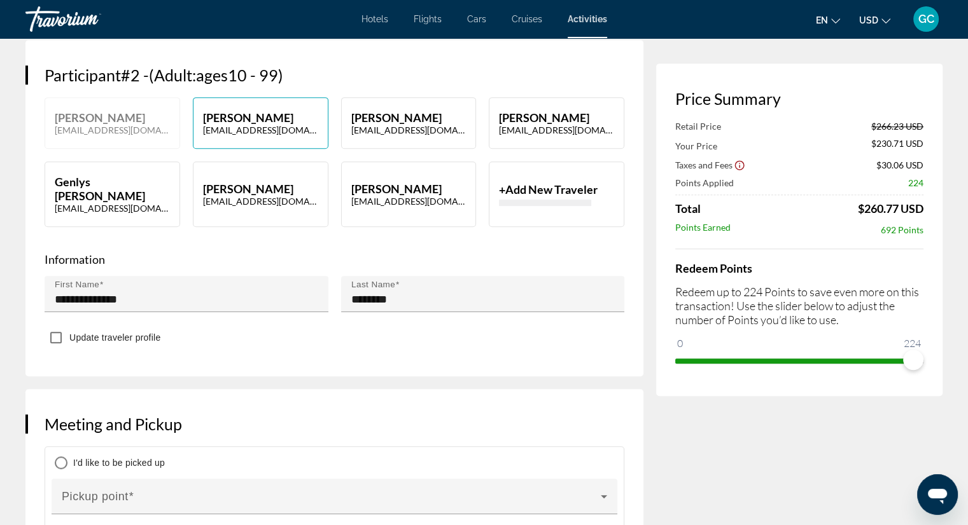
scroll to position [636, 0]
click at [249, 339] on div "Update traveler profile" at bounding box center [335, 338] width 580 height 25
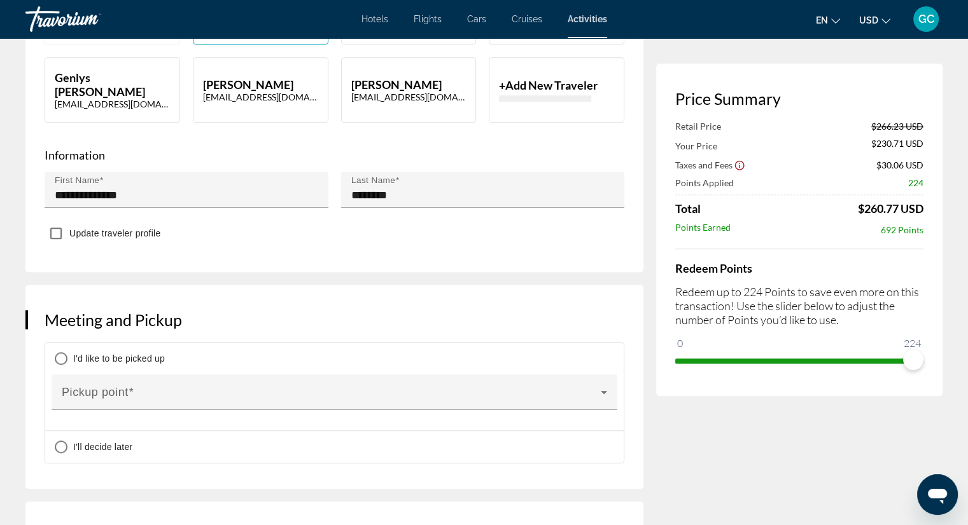
scroll to position [763, 0]
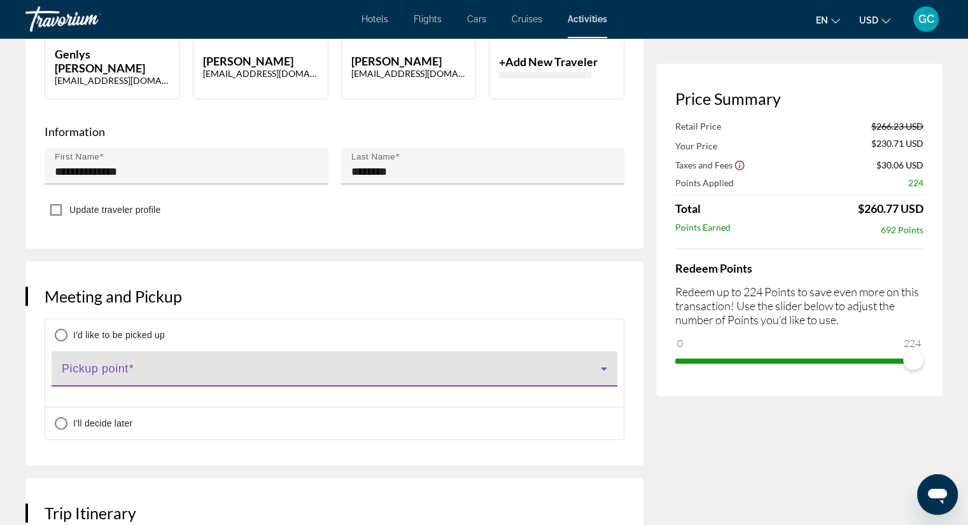
click at [601, 377] on icon "Main content" at bounding box center [603, 368] width 15 height 15
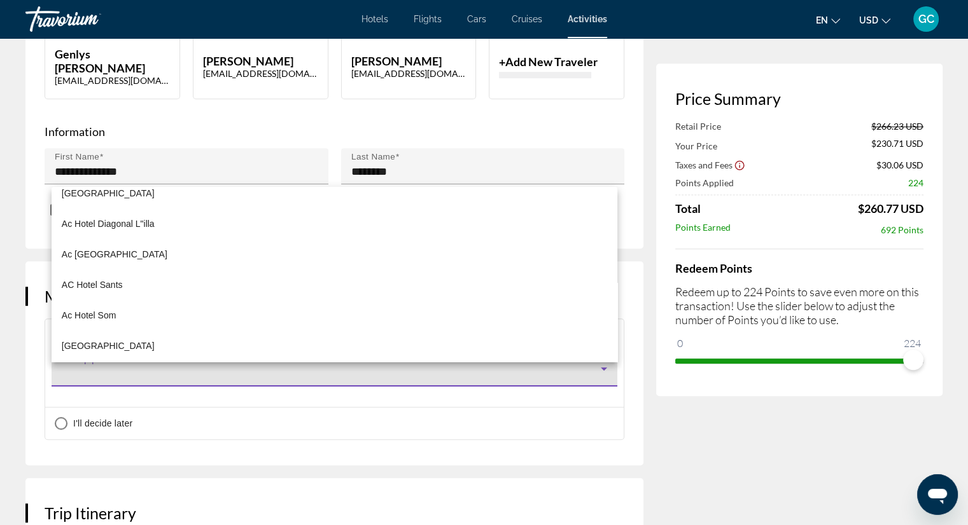
scroll to position [191, 0]
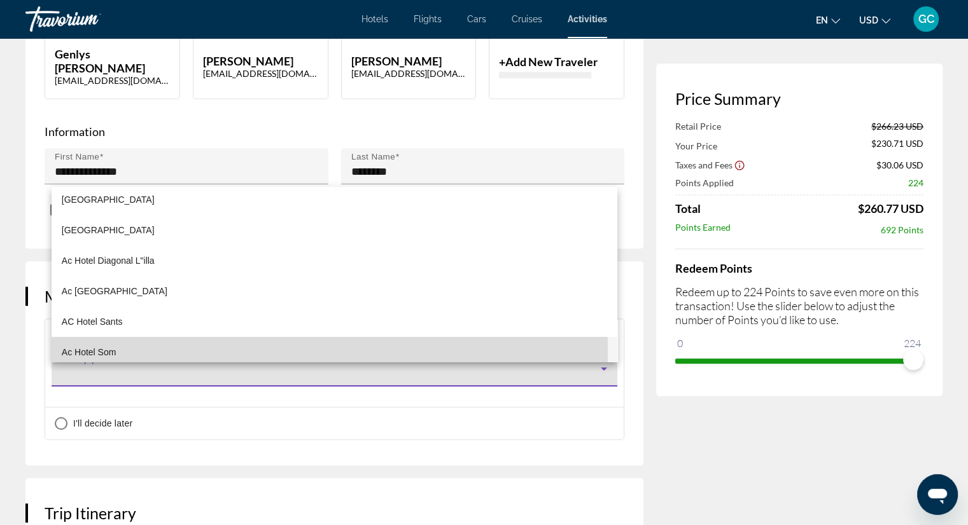
click at [103, 352] on span "Ac Hotel Som" at bounding box center [89, 352] width 55 height 15
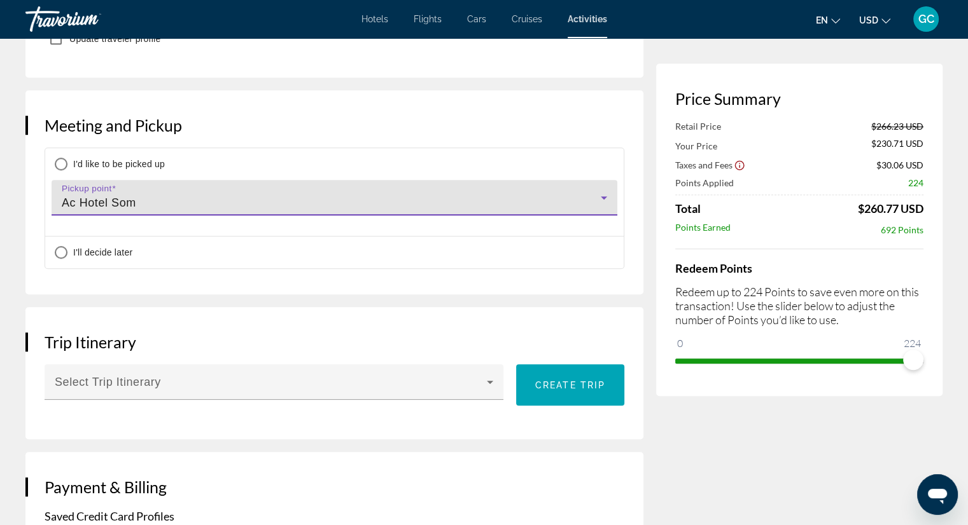
scroll to position [954, 0]
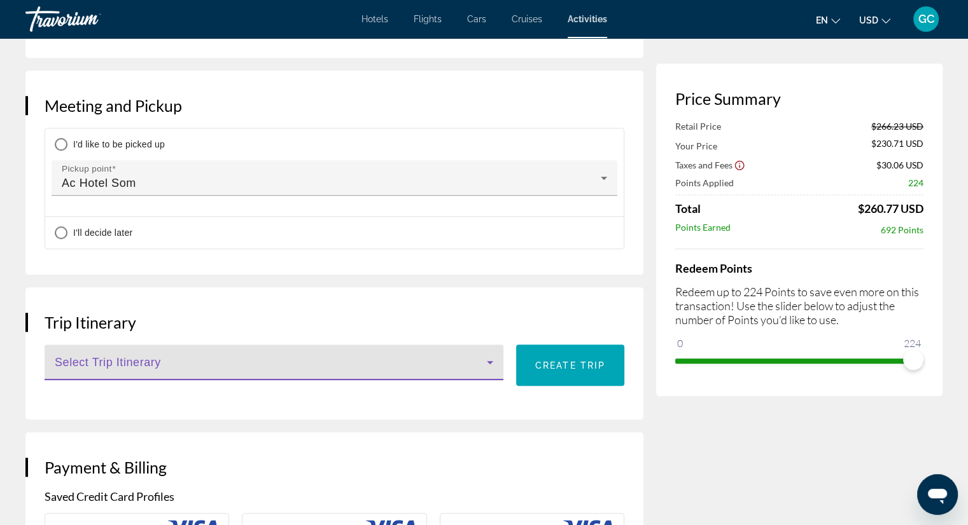
click at [491, 370] on icon "Main content" at bounding box center [489, 362] width 15 height 15
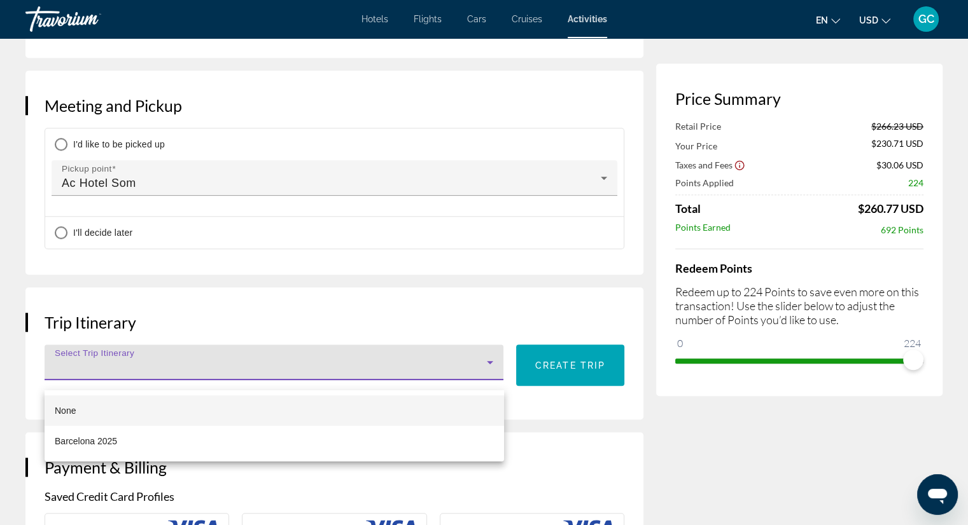
click at [491, 375] on div at bounding box center [484, 262] width 968 height 525
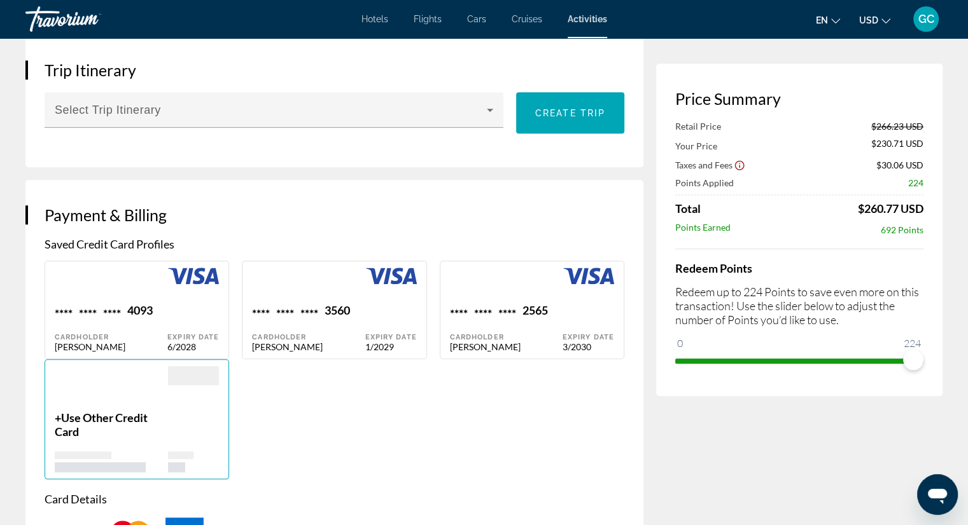
scroll to position [1209, 0]
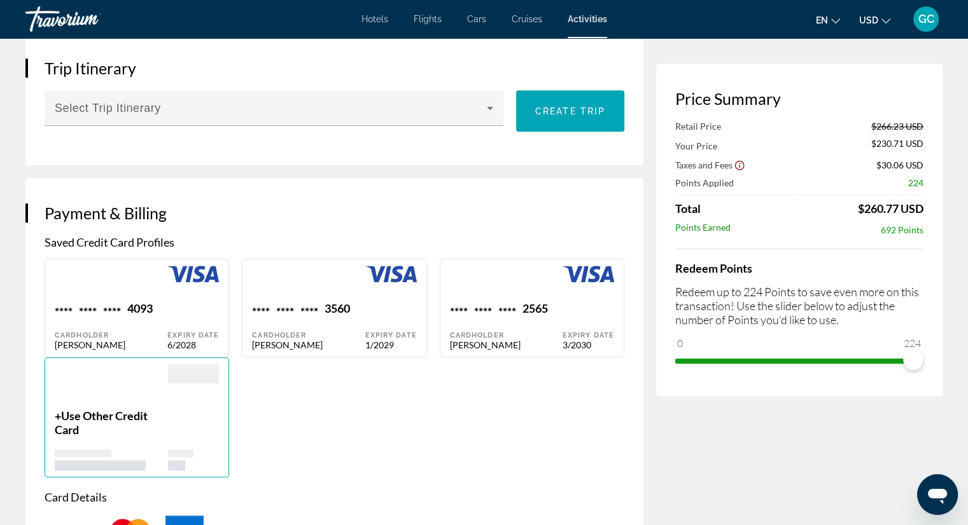
click at [537, 332] on div "**** **** **** 2565 Cardholder [PERSON_NAME]" at bounding box center [506, 326] width 113 height 49
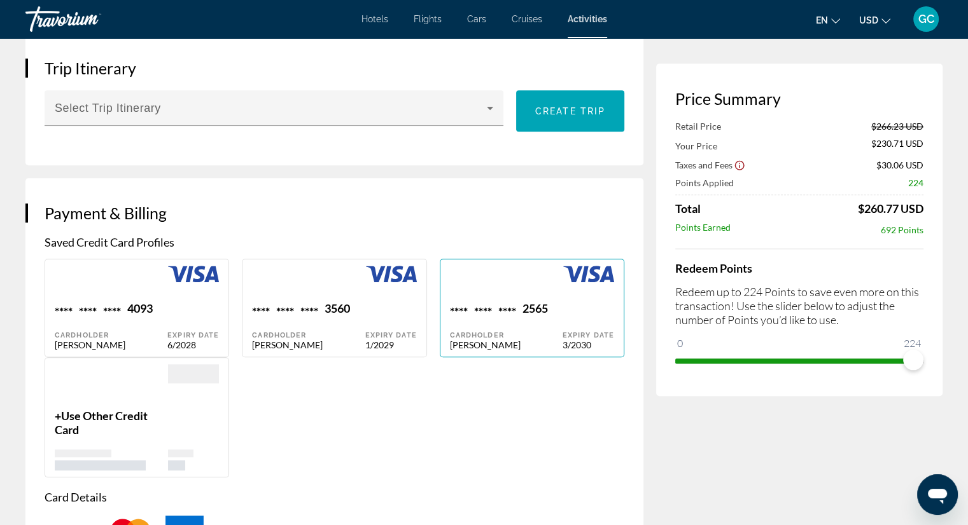
type input "******"
type input "********"
type input "**********"
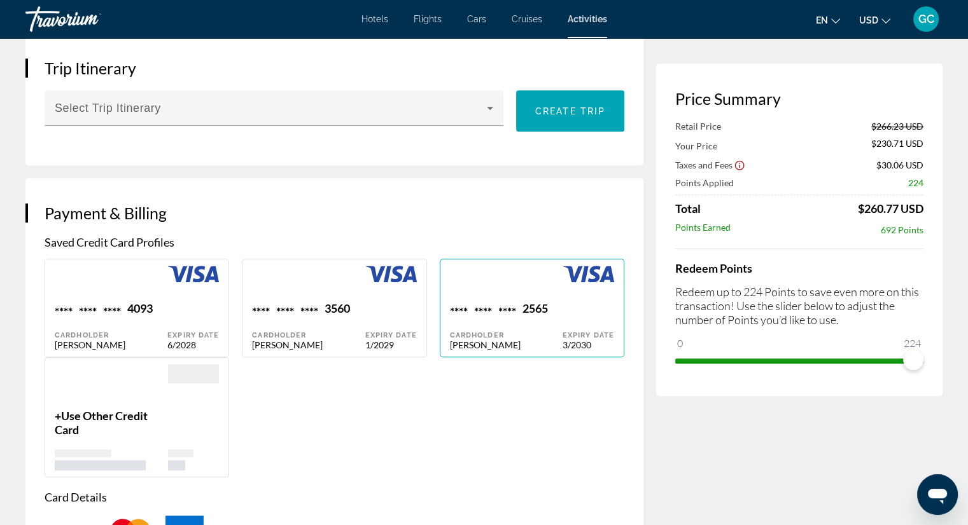
type input "*****"
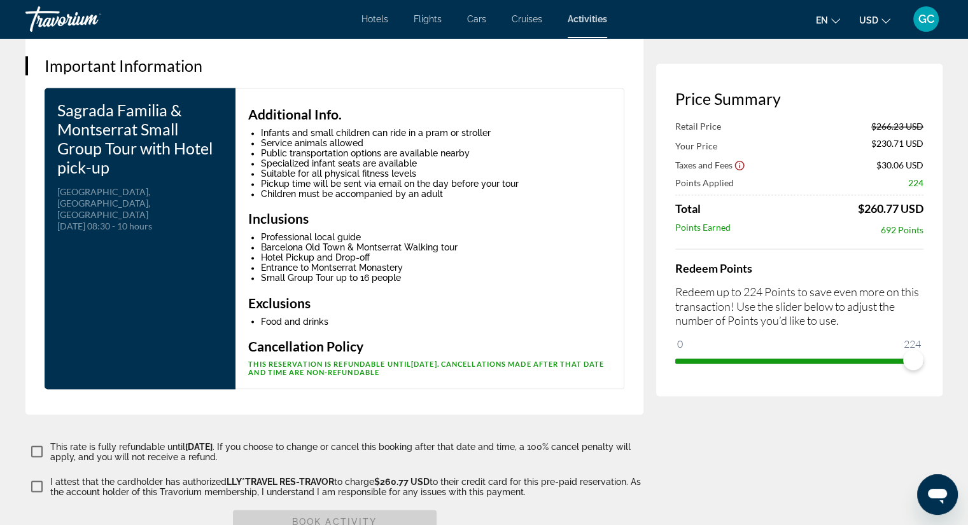
scroll to position [2163, 0]
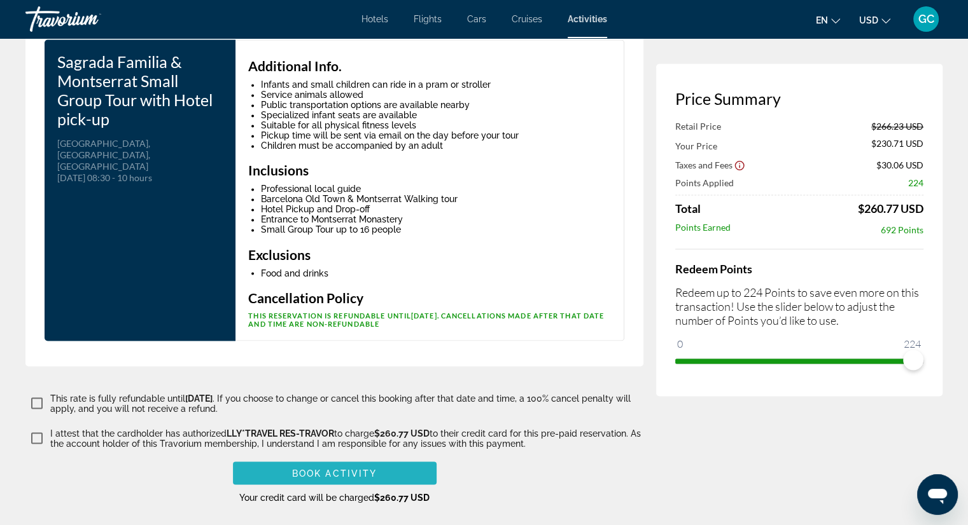
click at [367, 478] on span "Book Activity" at bounding box center [334, 473] width 85 height 10
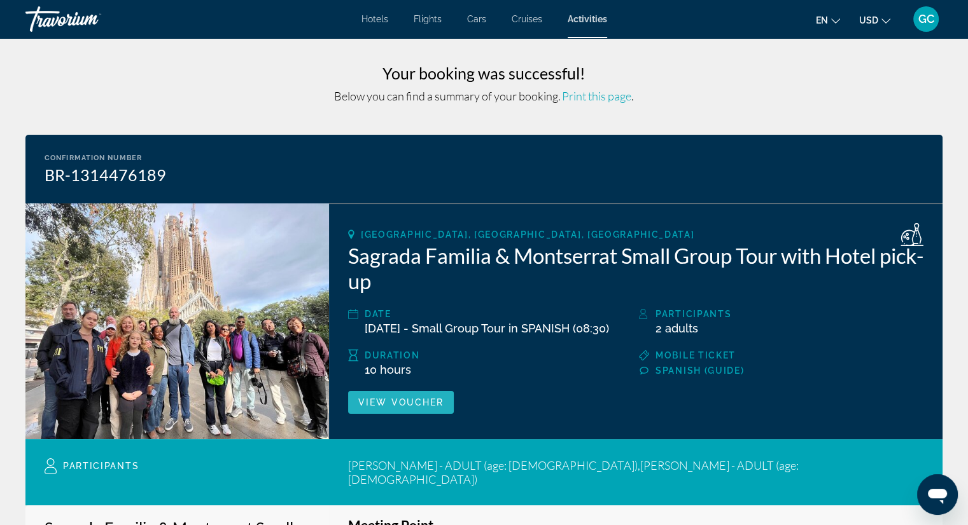
click at [437, 408] on span "View Voucher" at bounding box center [400, 403] width 85 height 10
